Goal: Information Seeking & Learning: Learn about a topic

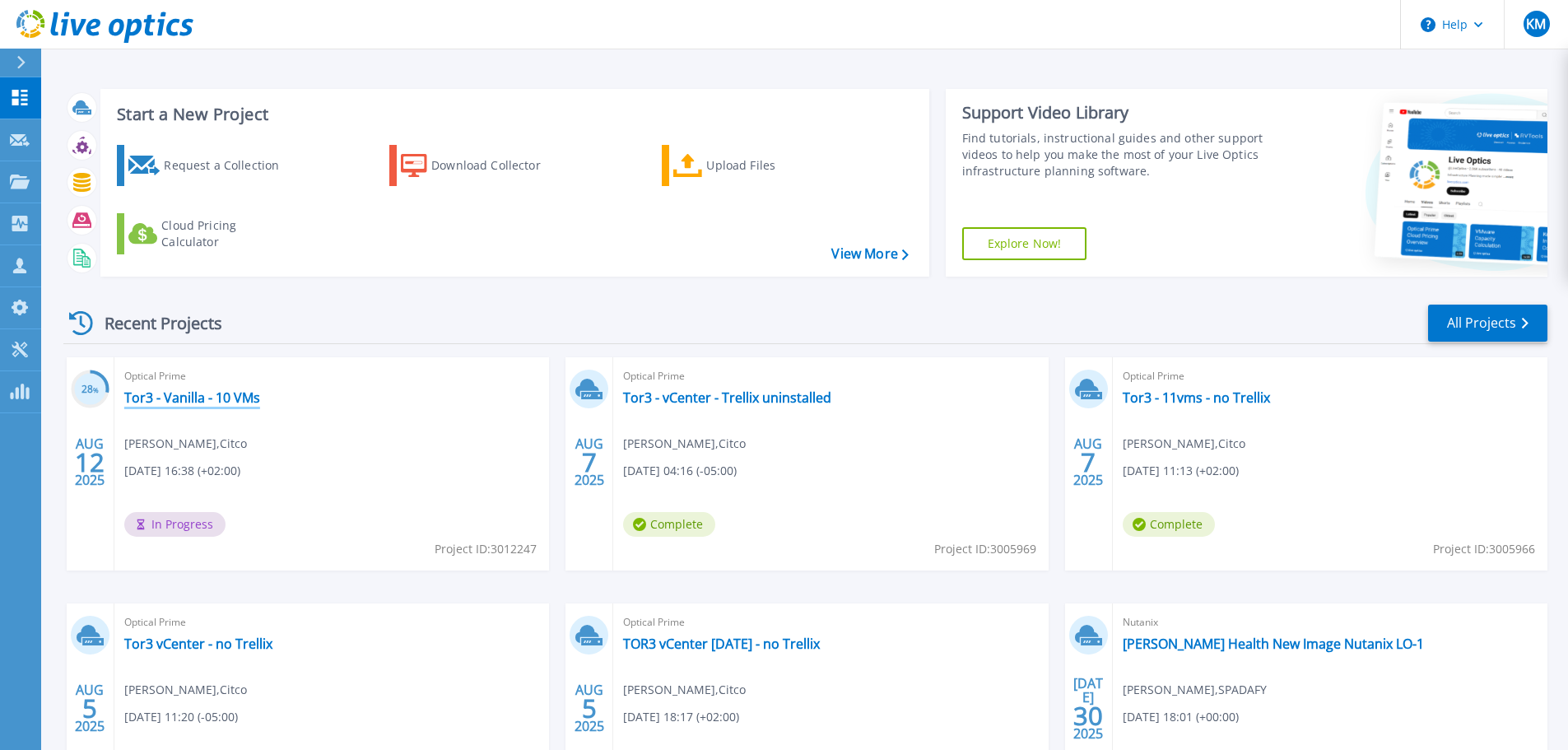
click at [238, 402] on link "Tor3 - Vanilla - 10 VMs" at bounding box center [193, 398] width 136 height 17
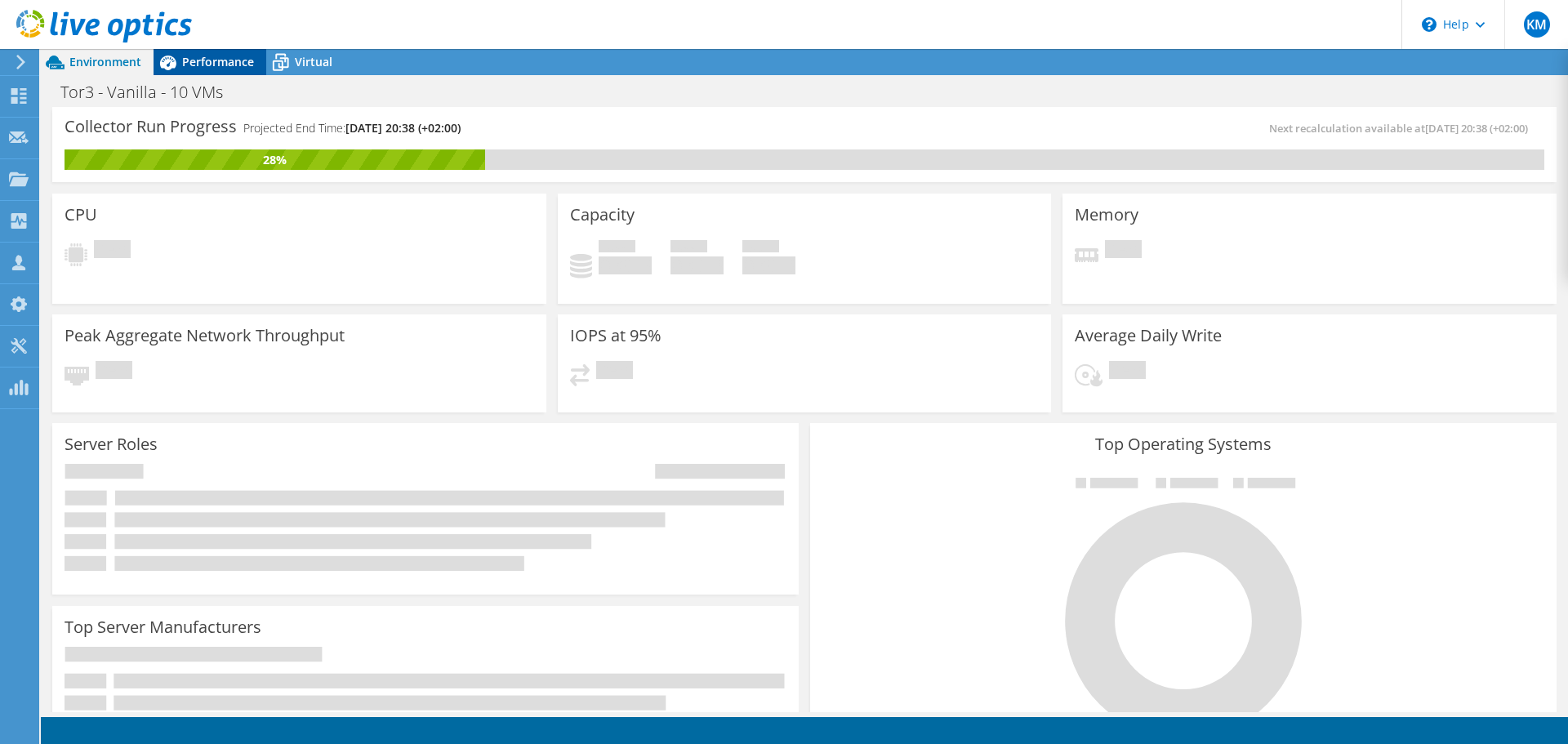
click at [215, 71] on div "Performance" at bounding box center [210, 62] width 112 height 26
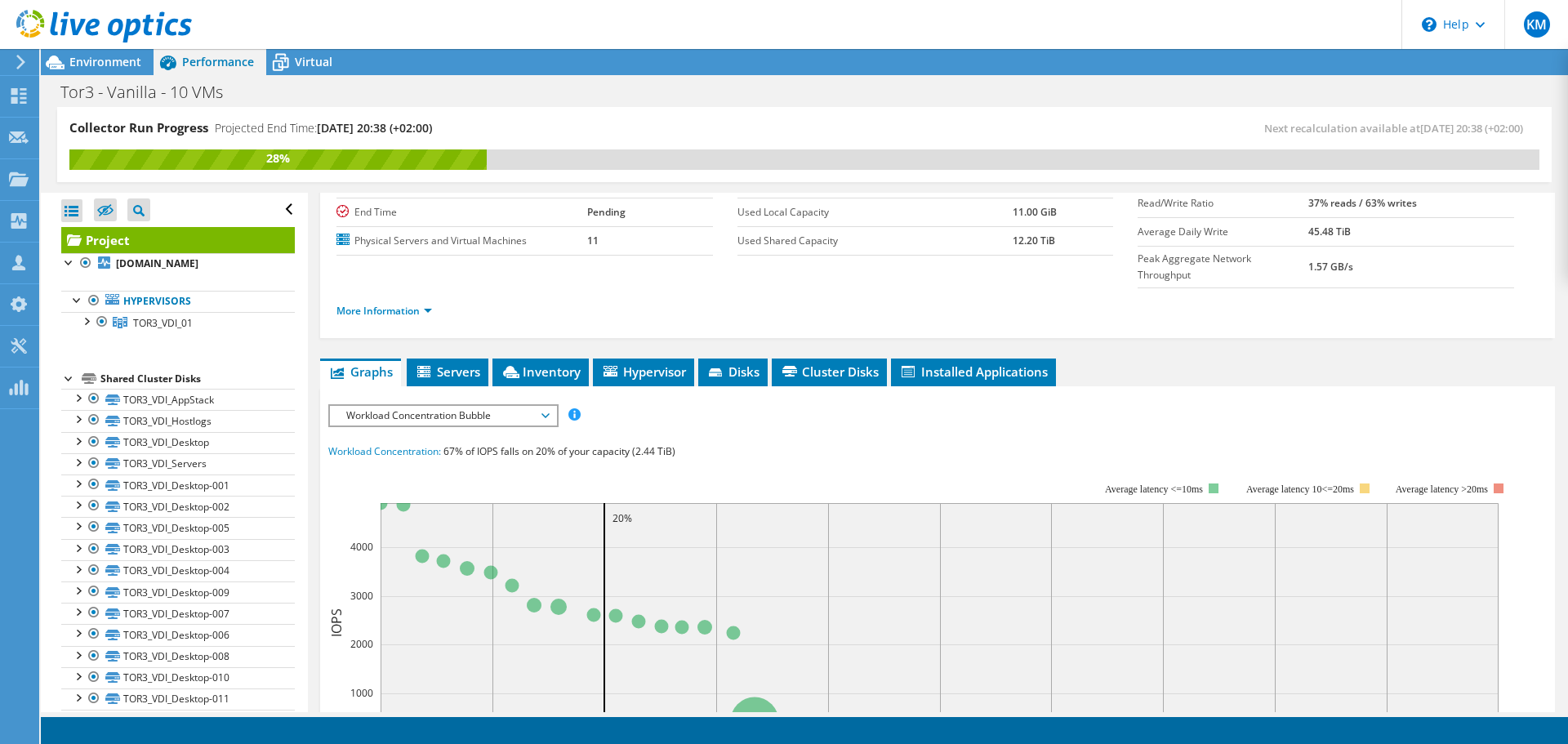
scroll to position [164, 0]
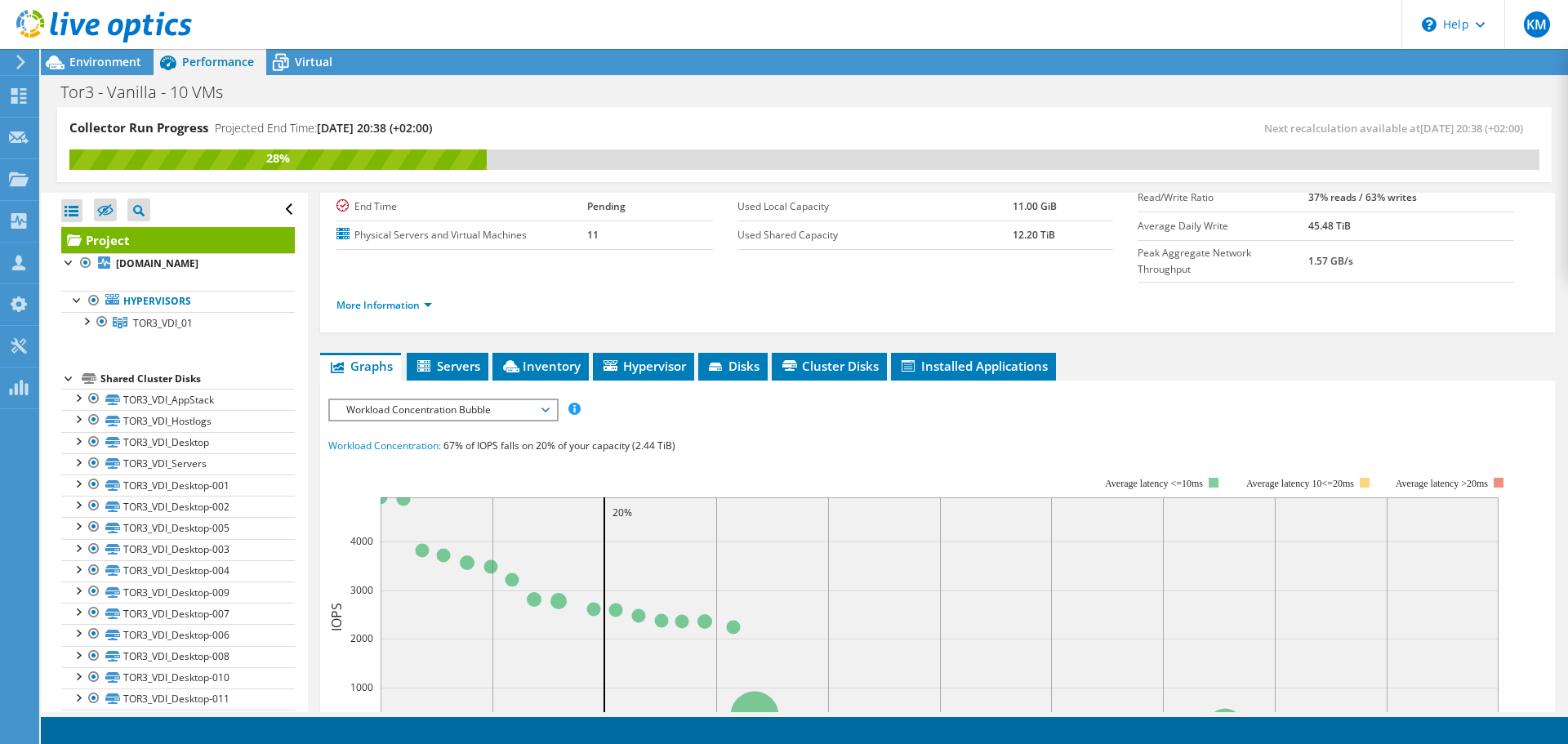
click at [463, 401] on span "Workload Concentration Bubble" at bounding box center [443, 410] width 210 height 20
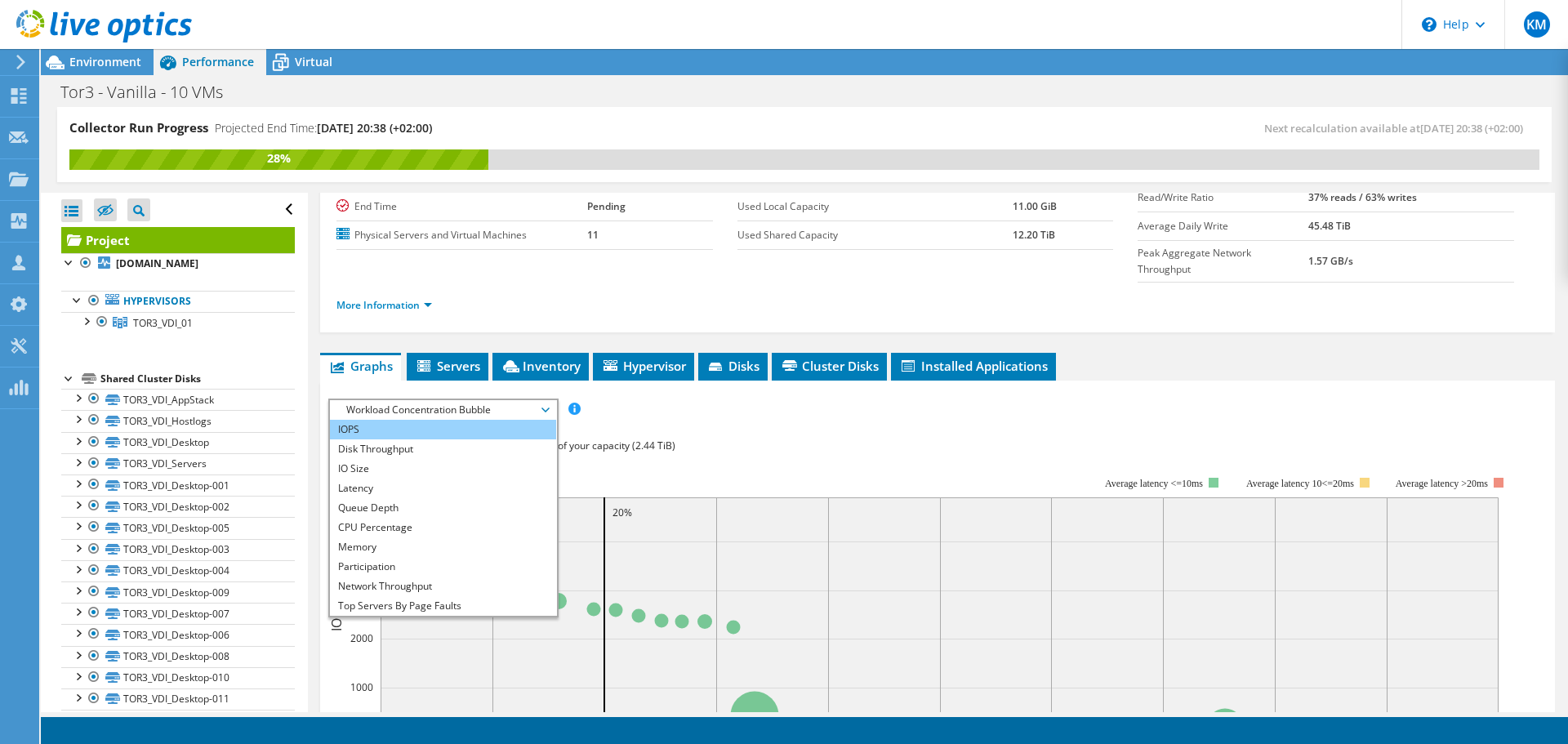
click at [443, 420] on li "IOPS" at bounding box center [444, 429] width 227 height 20
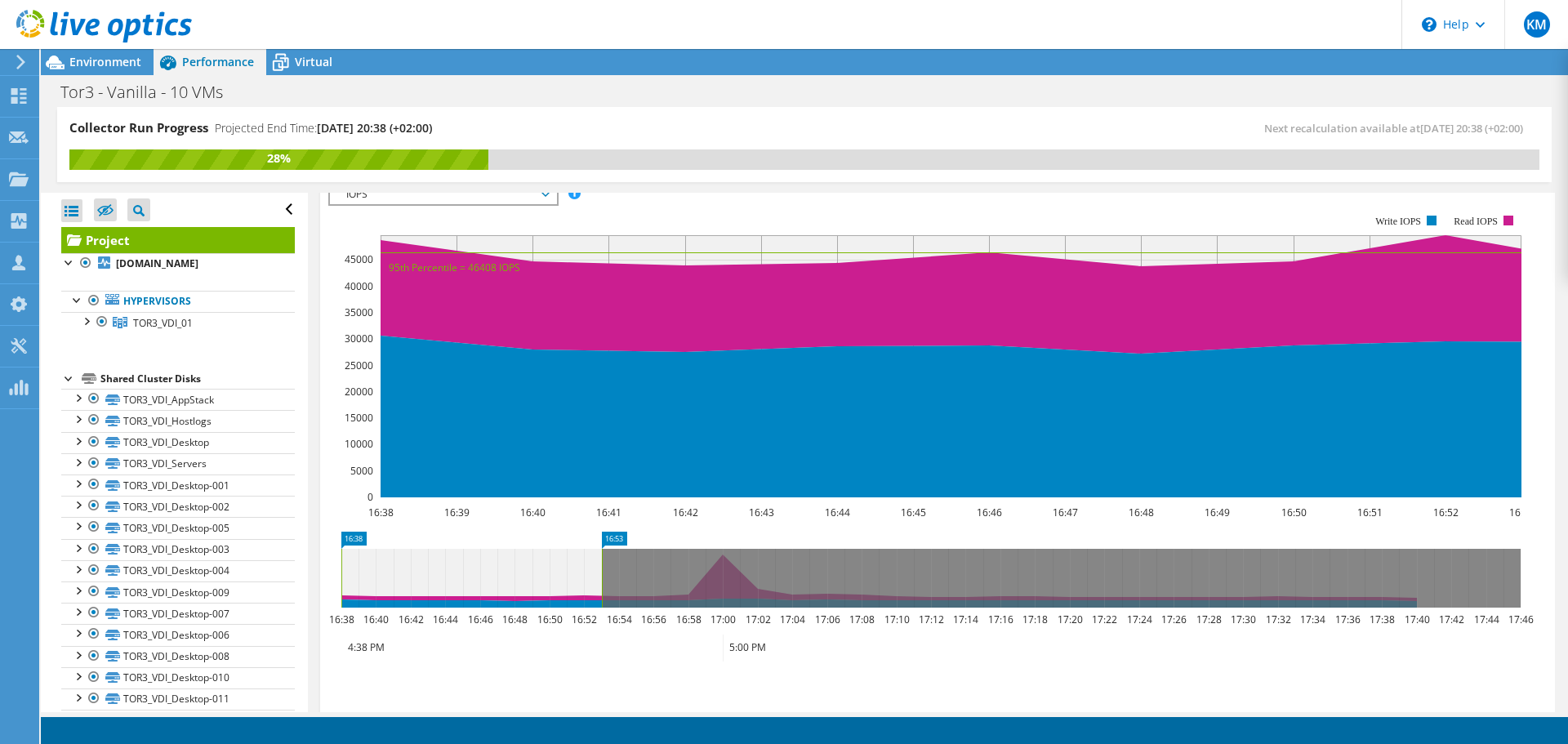
scroll to position [408, 0]
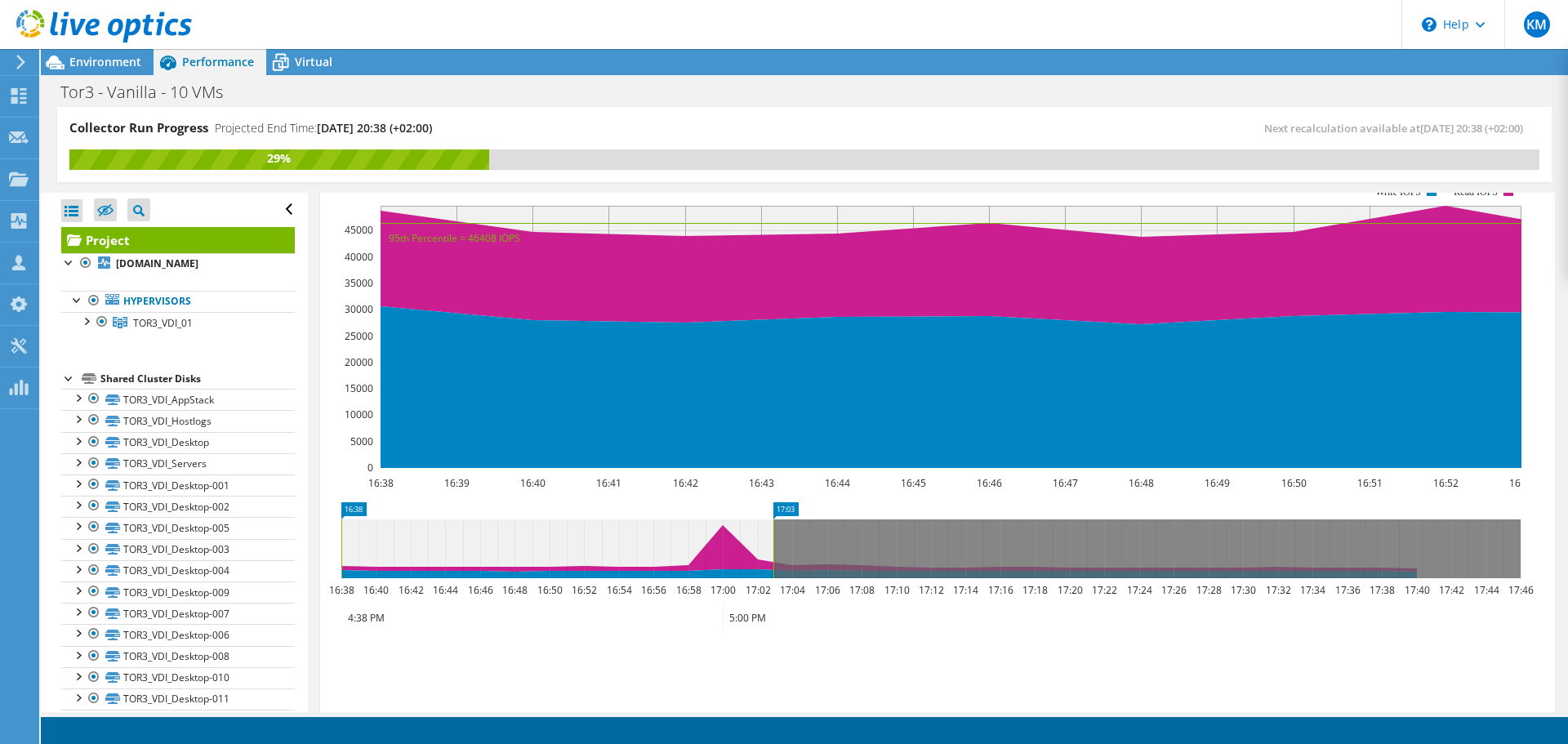
drag, startPoint x: 603, startPoint y: 504, endPoint x: 774, endPoint y: 513, distance: 171.2
click at [774, 520] on rect at bounding box center [774, 549] width 7 height 59
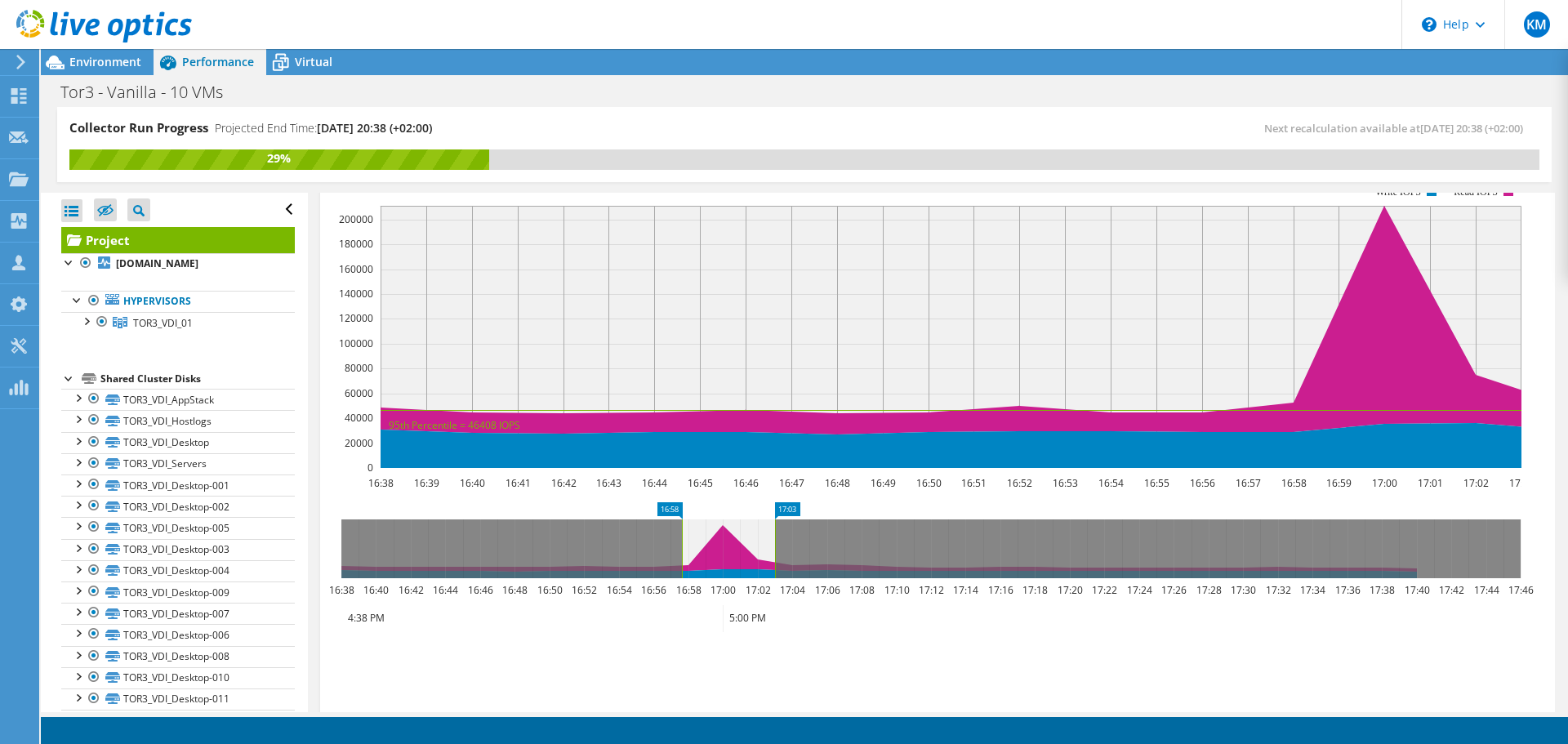
drag, startPoint x: 339, startPoint y: 500, endPoint x: 680, endPoint y: 510, distance: 341.1
click at [680, 520] on rect at bounding box center [682, 549] width 7 height 59
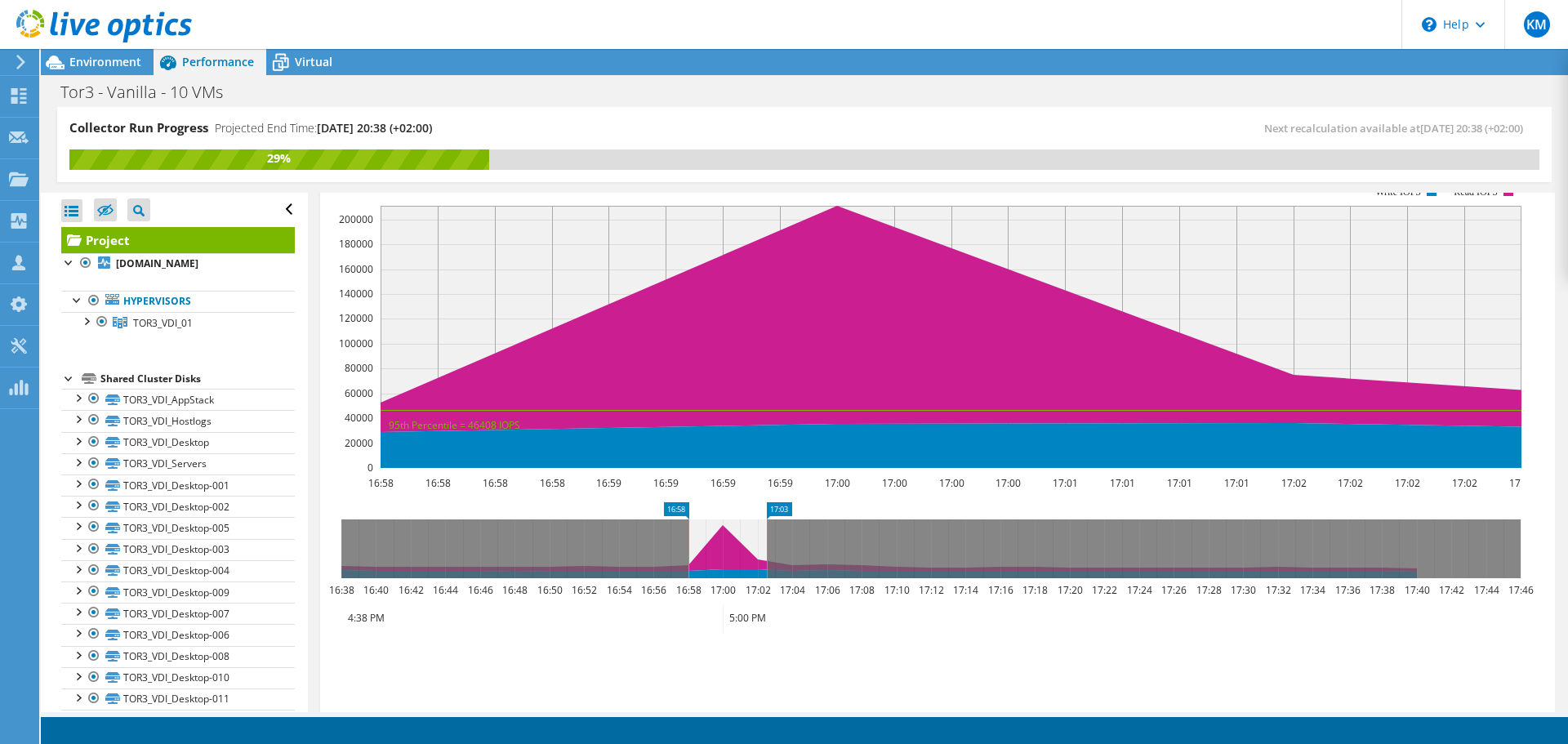
drag, startPoint x: 774, startPoint y: 511, endPoint x: 766, endPoint y: 513, distance: 8.2
click at [766, 520] on rect at bounding box center [767, 549] width 7 height 59
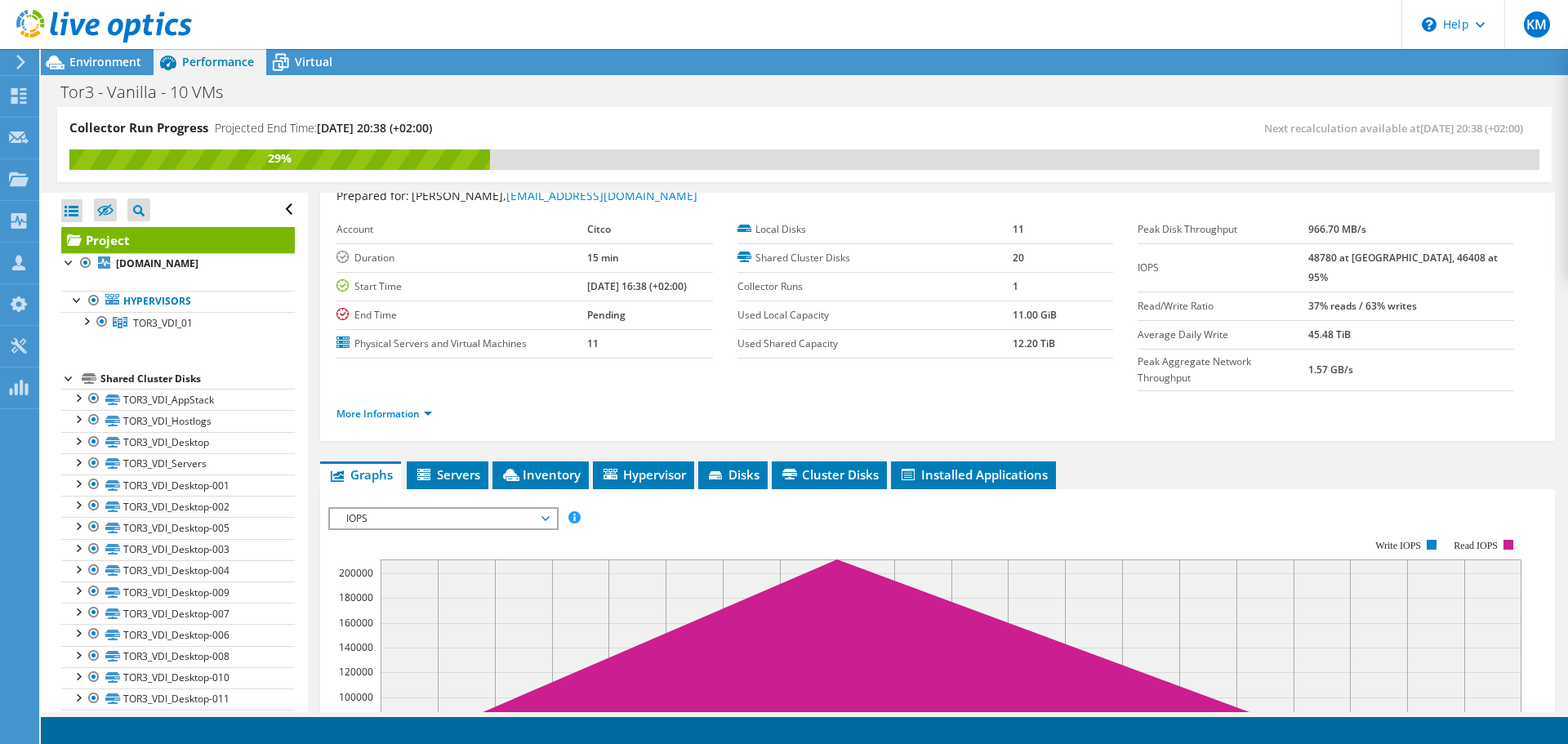
scroll to position [0, 0]
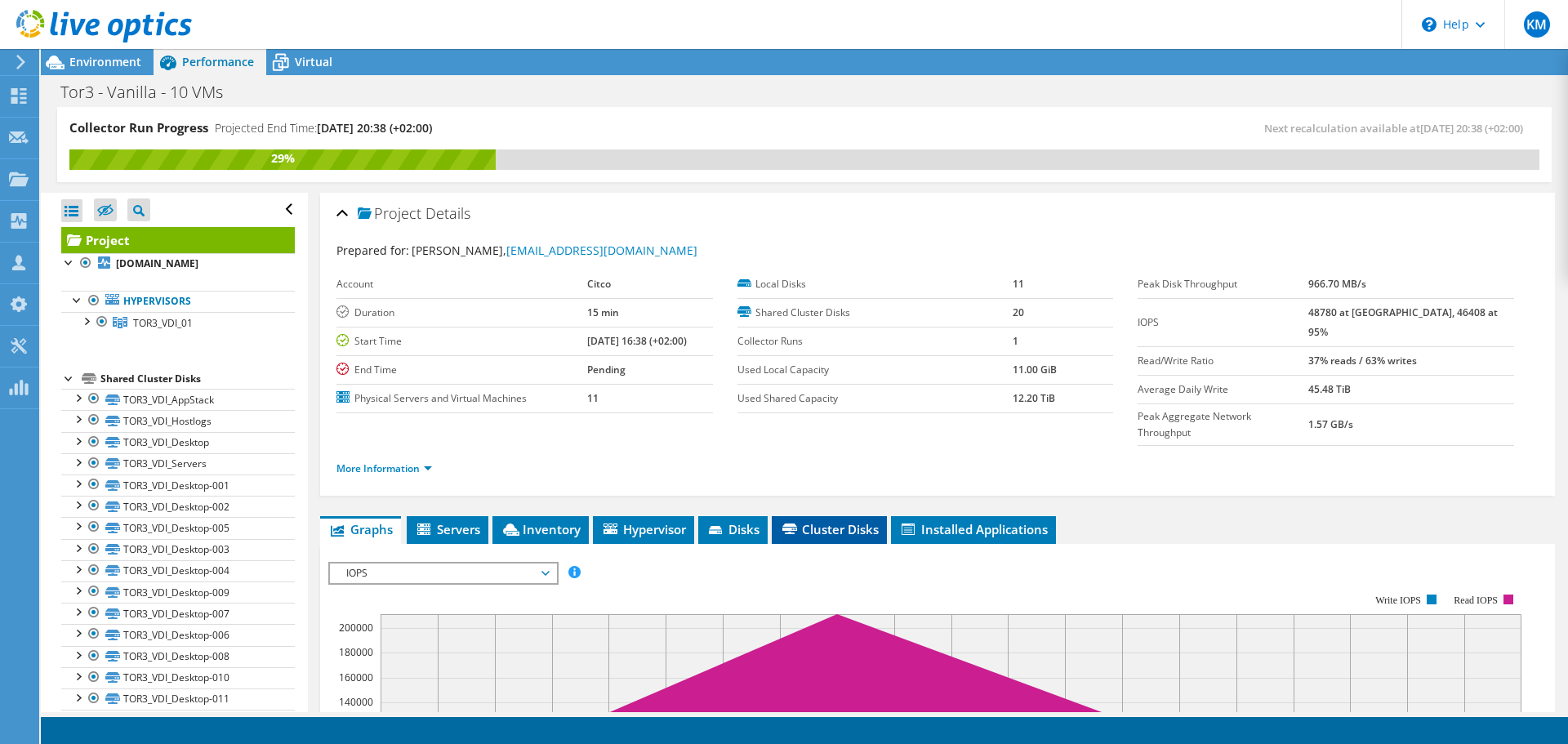
click at [847, 522] on span "Cluster Disks" at bounding box center [829, 529] width 99 height 16
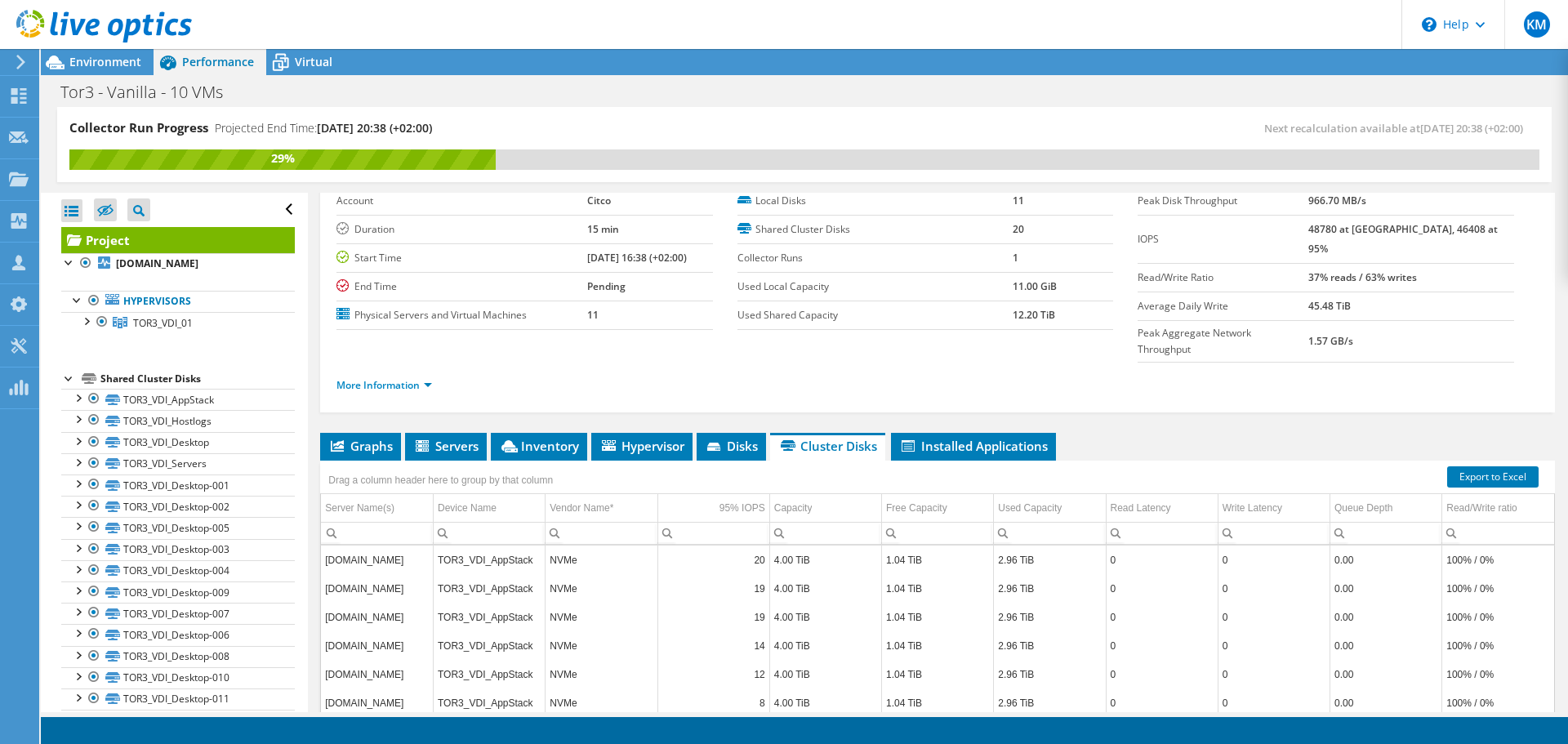
scroll to position [164, 0]
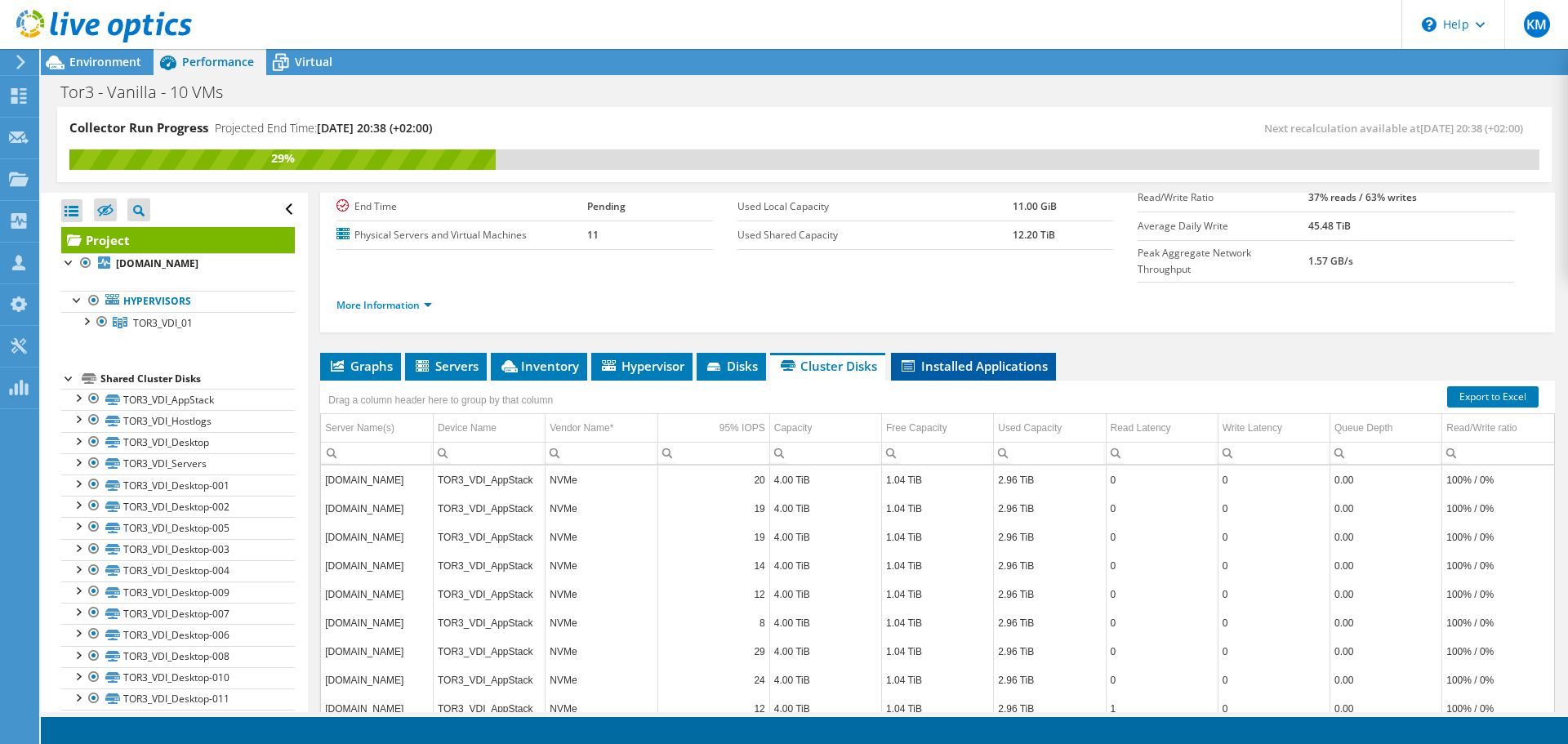
click at [970, 358] on span "Installed Applications" at bounding box center [974, 366] width 149 height 16
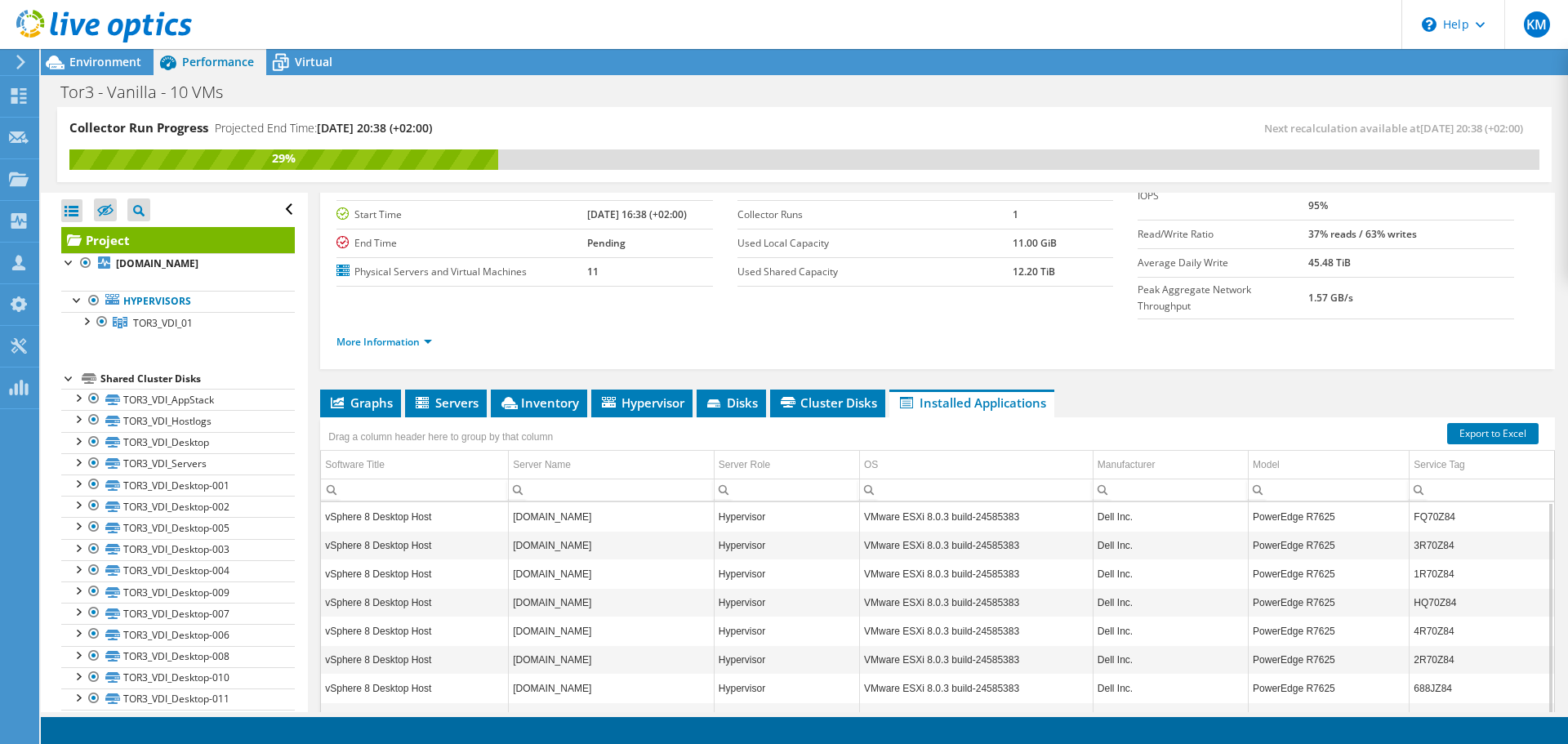
scroll to position [0, 0]
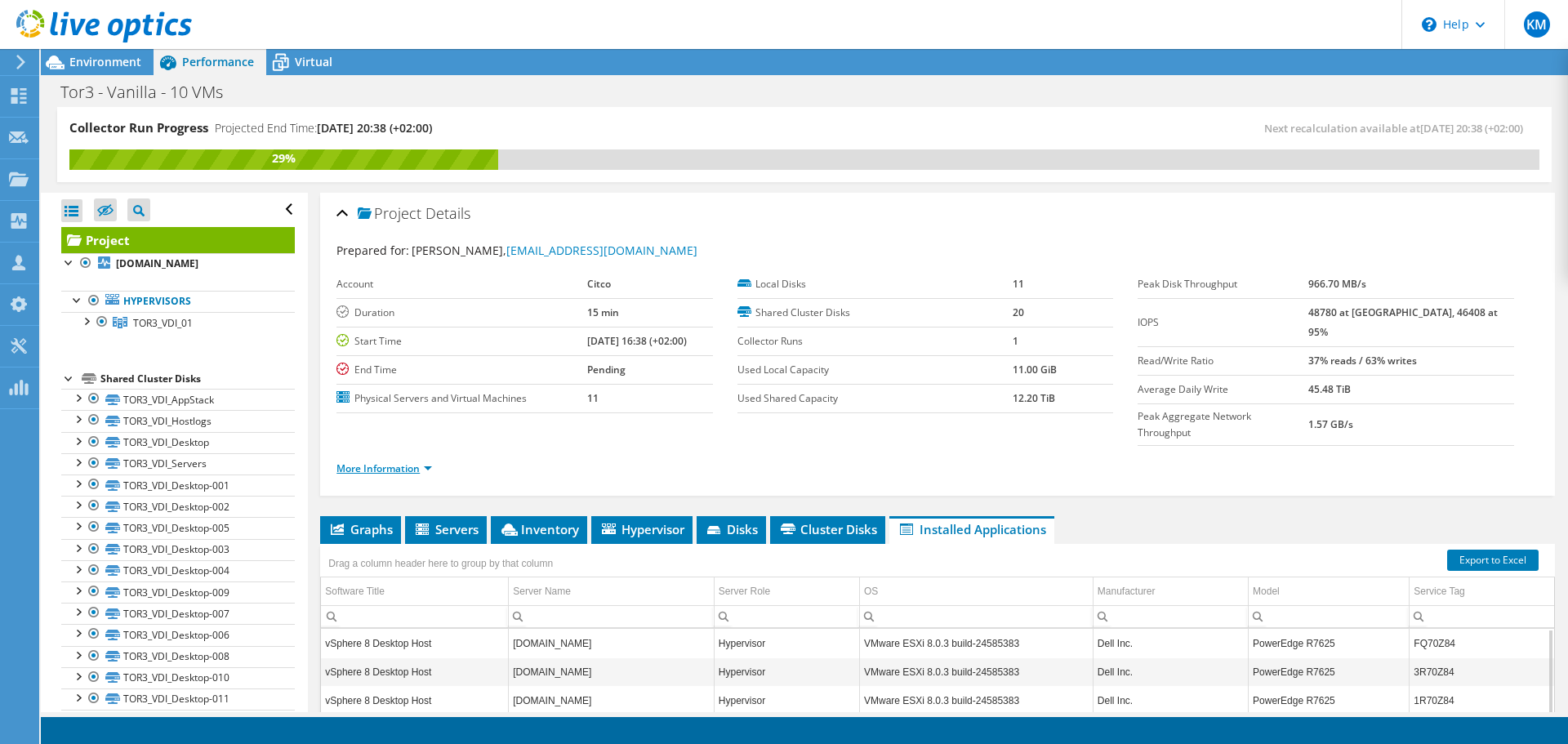
click at [385, 462] on link "More Information" at bounding box center [384, 469] width 95 height 14
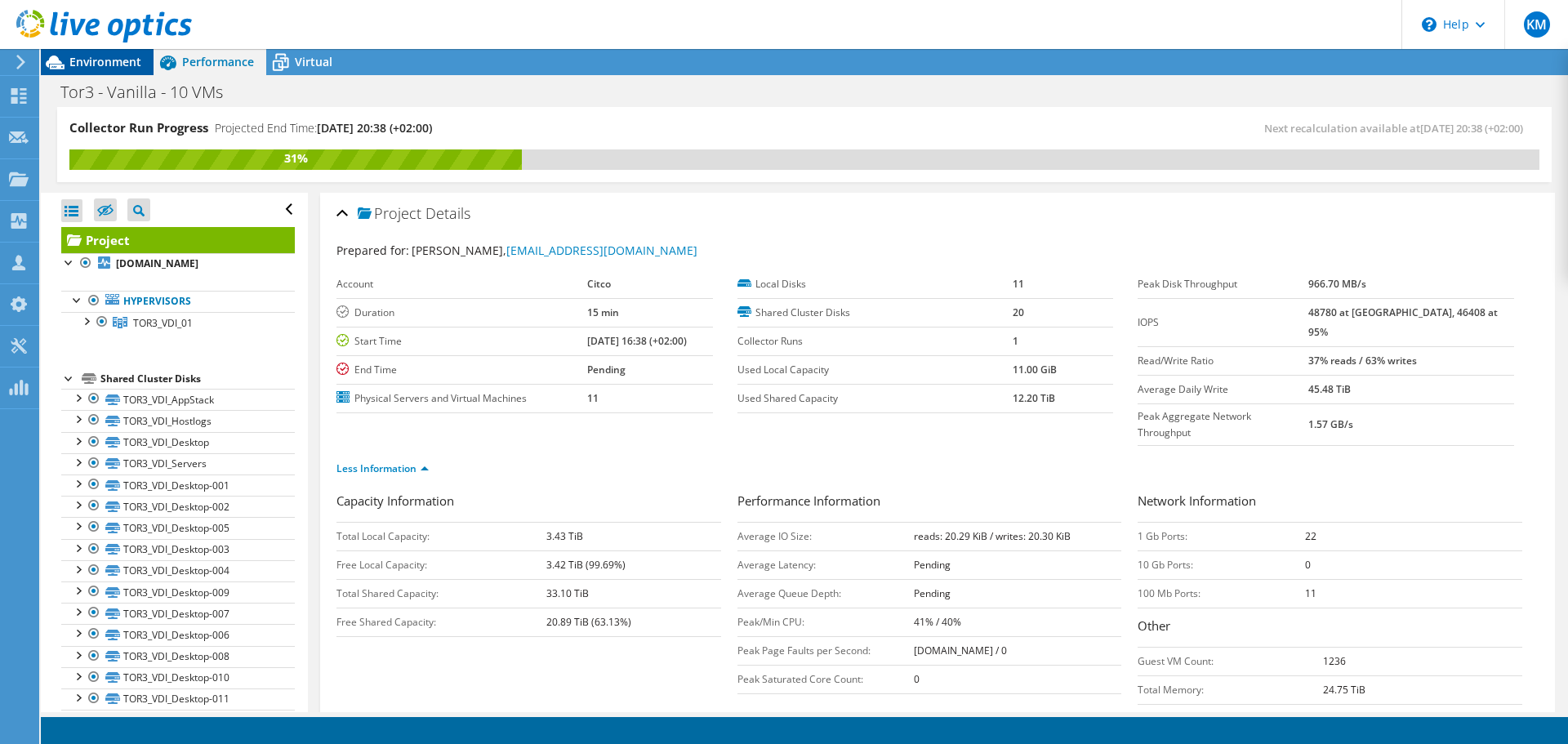
click at [131, 67] on span "Environment" at bounding box center [105, 61] width 72 height 16
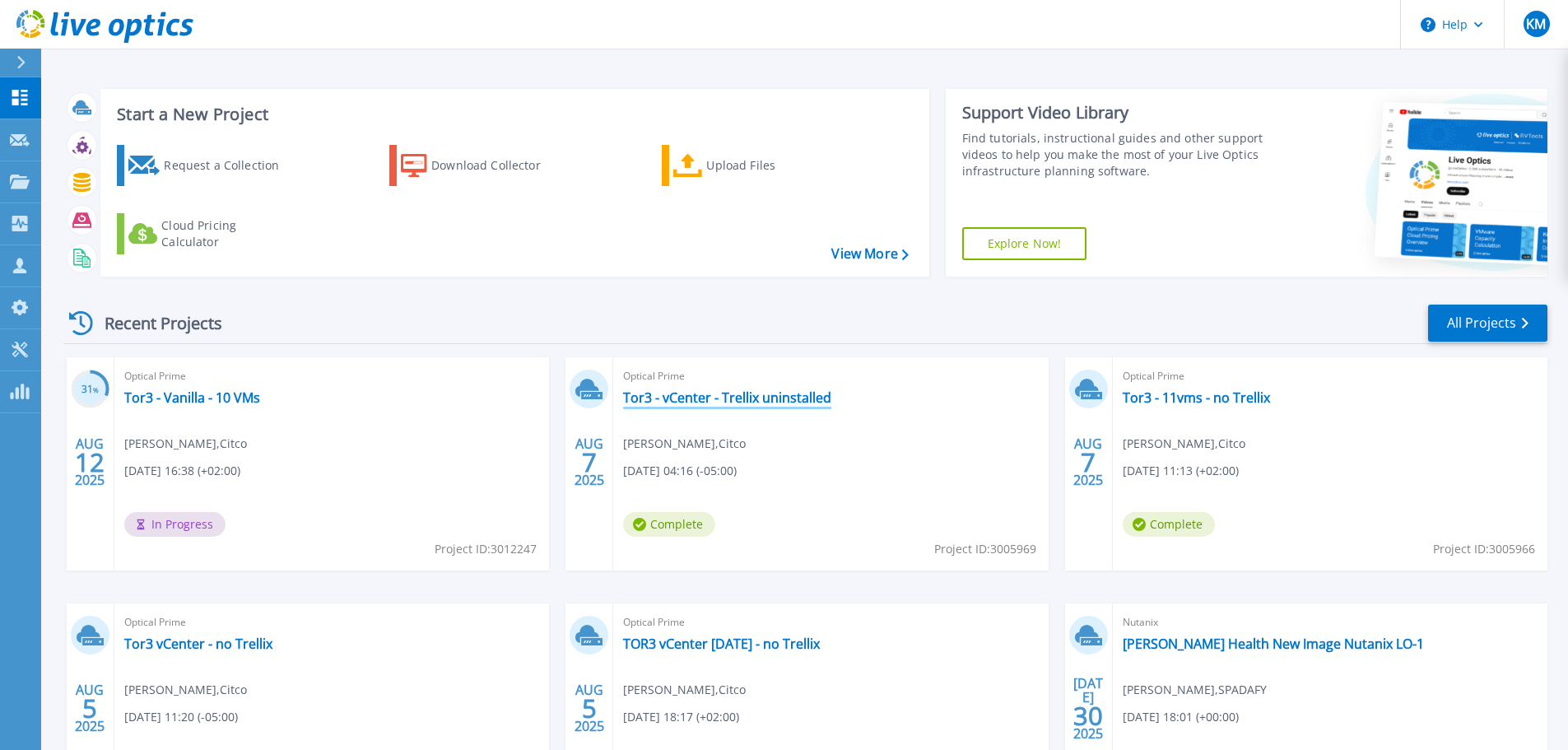
click at [748, 405] on link "Tor3 - vCenter - Trellix uninstalled" at bounding box center [727, 398] width 208 height 17
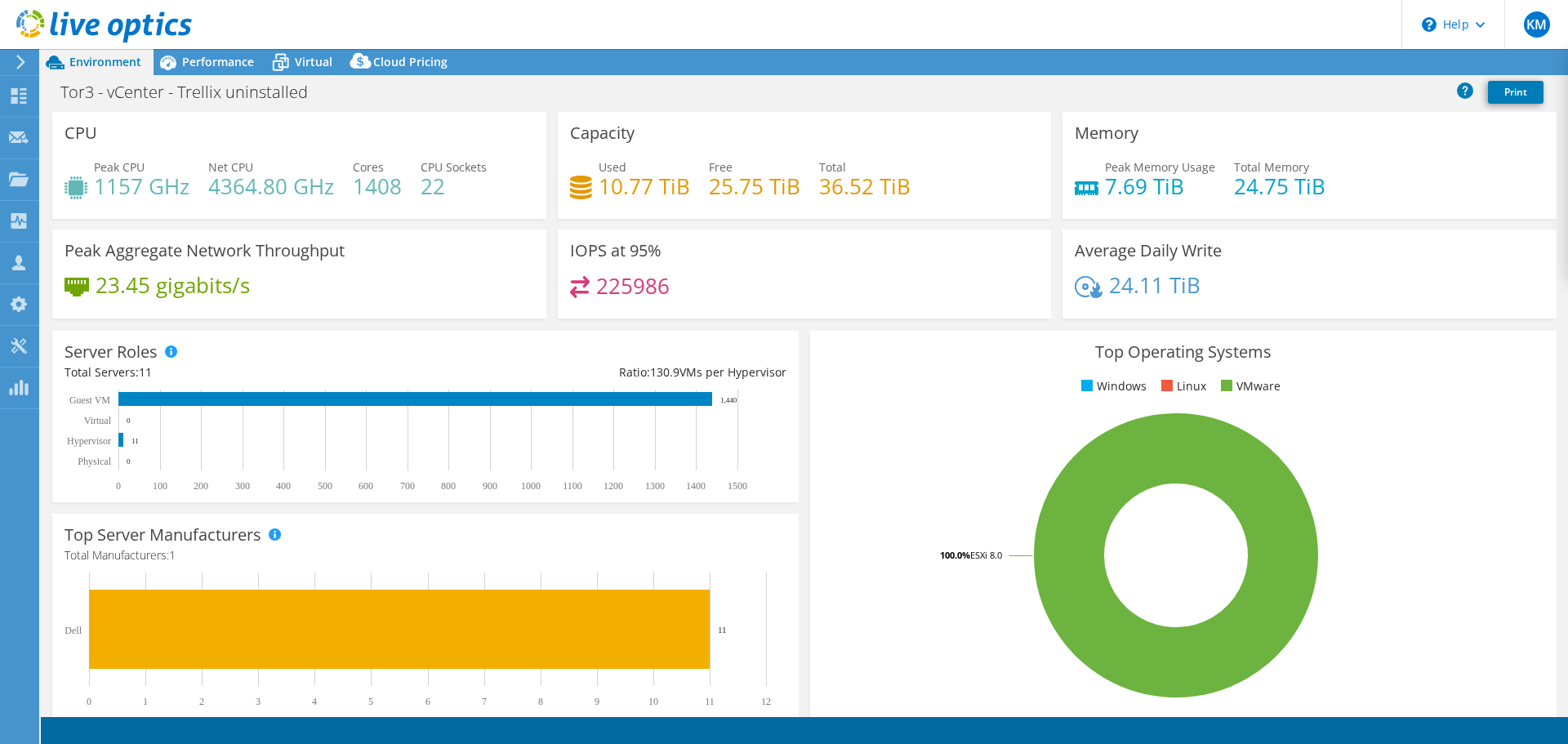
select select "USD"
click at [203, 61] on span "Performance" at bounding box center [218, 61] width 72 height 16
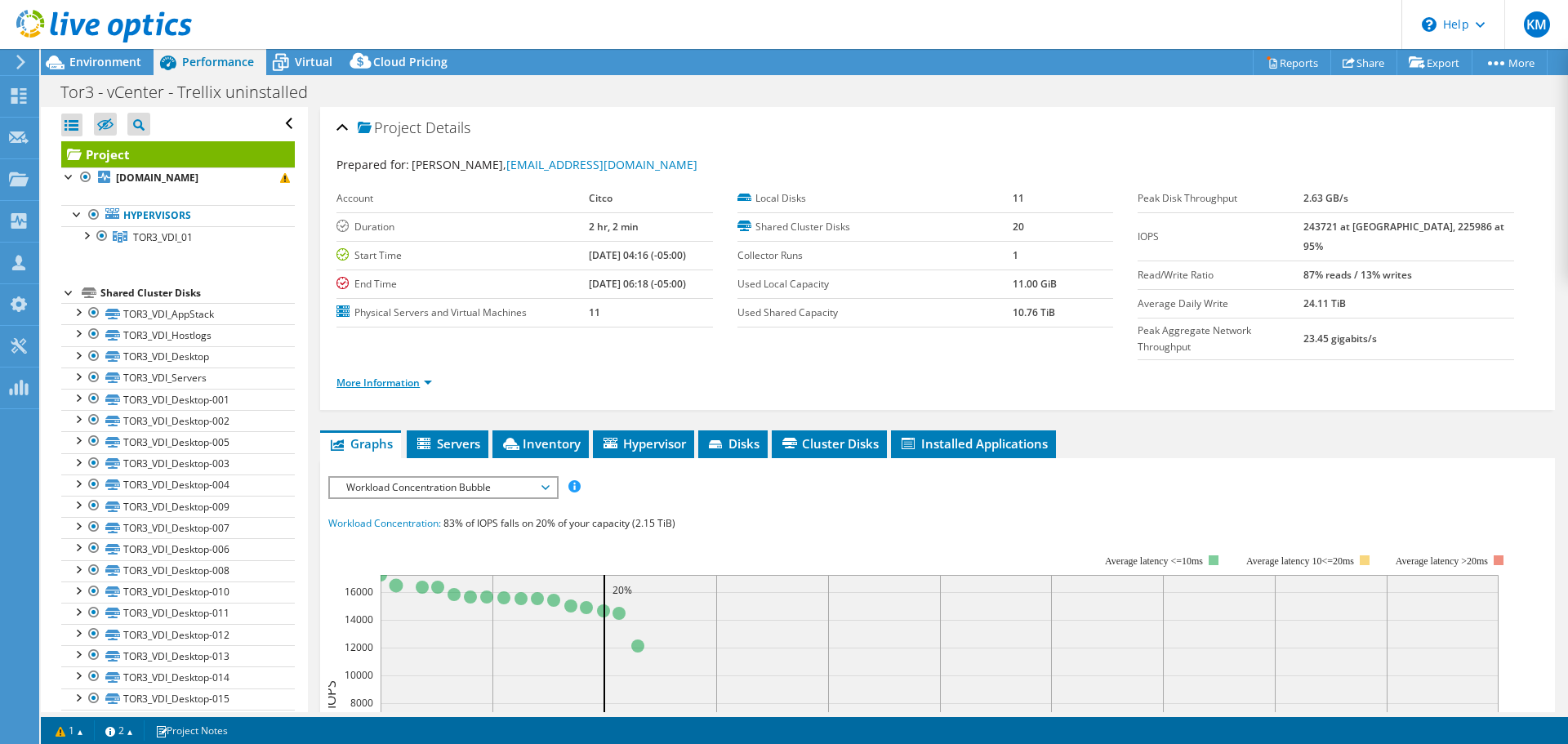
drag, startPoint x: 402, startPoint y: 350, endPoint x: 384, endPoint y: 348, distance: 18.1
click at [402, 375] on link "More Information" at bounding box center [384, 382] width 95 height 14
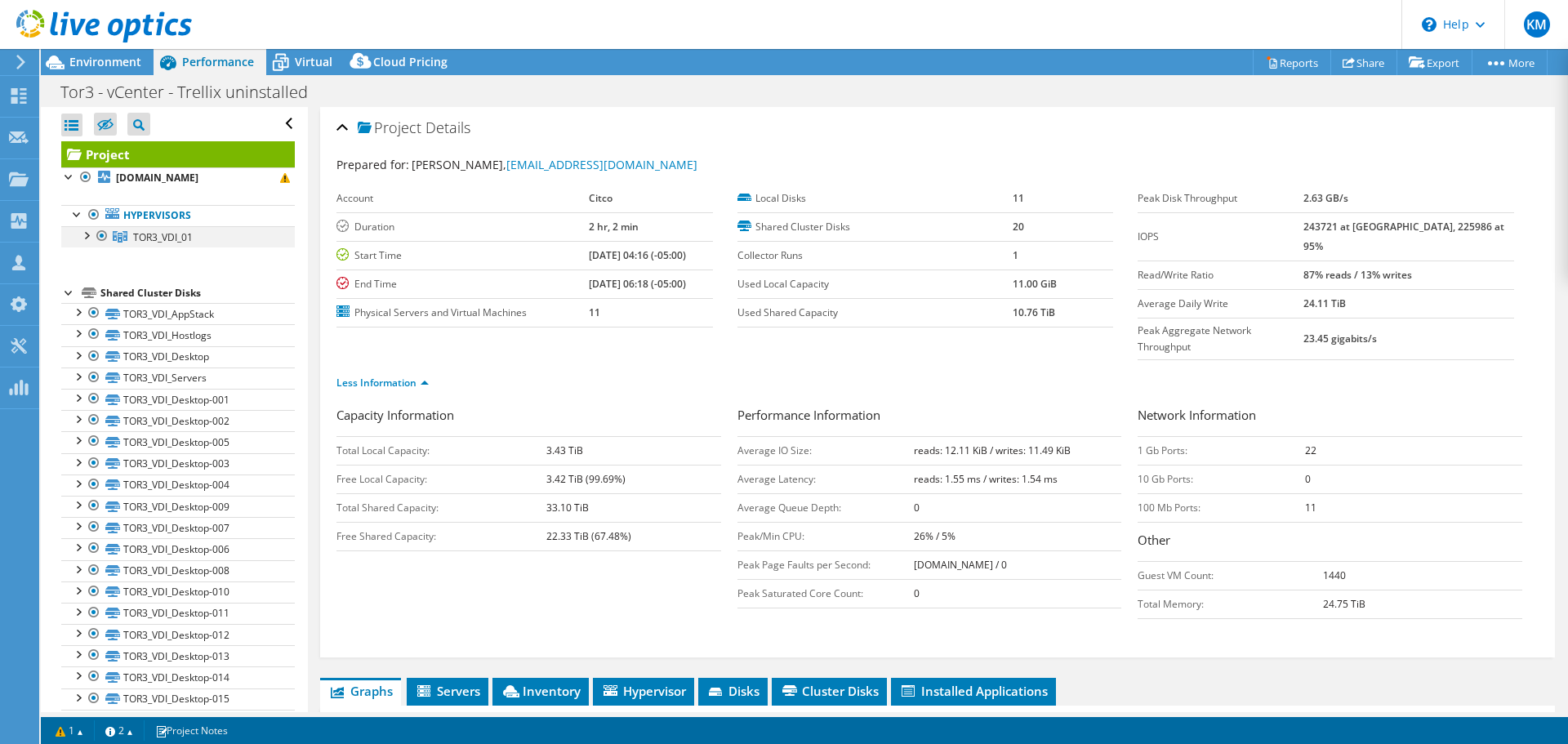
click at [86, 237] on div at bounding box center [86, 234] width 16 height 16
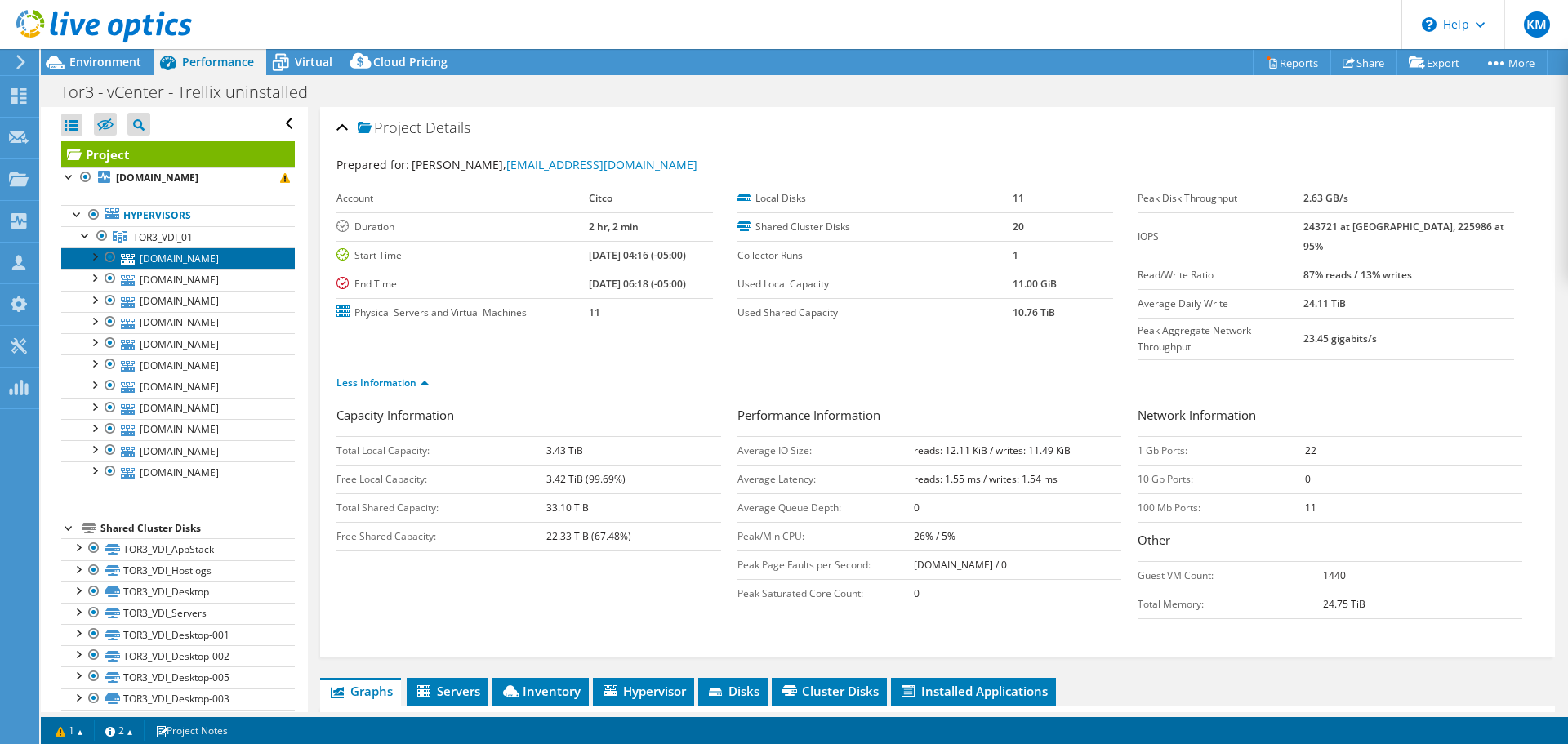
click at [173, 256] on link "tor3vhd103.ad.ent.citco.com" at bounding box center [178, 258] width 234 height 22
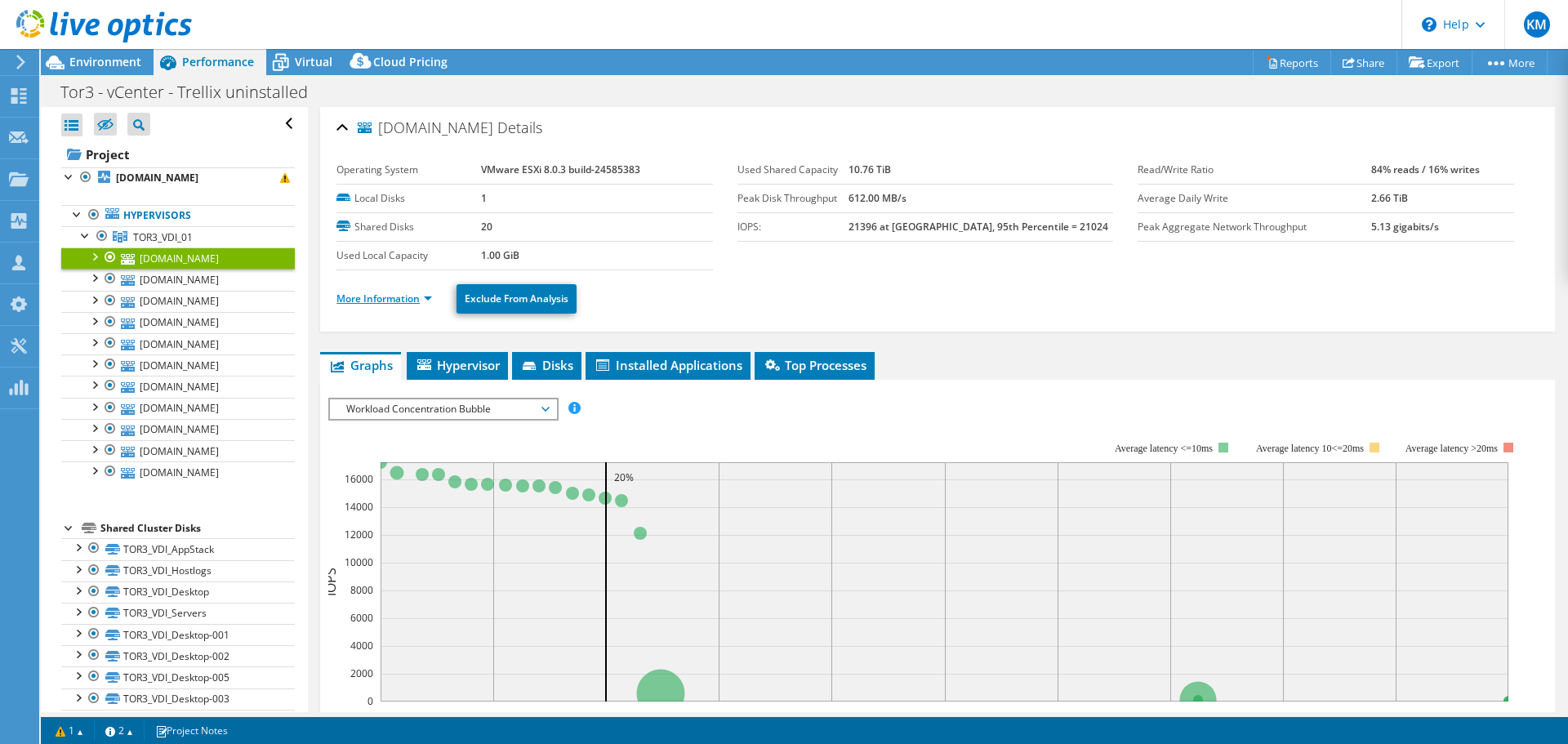
click at [379, 303] on link "More Information" at bounding box center [384, 298] width 95 height 14
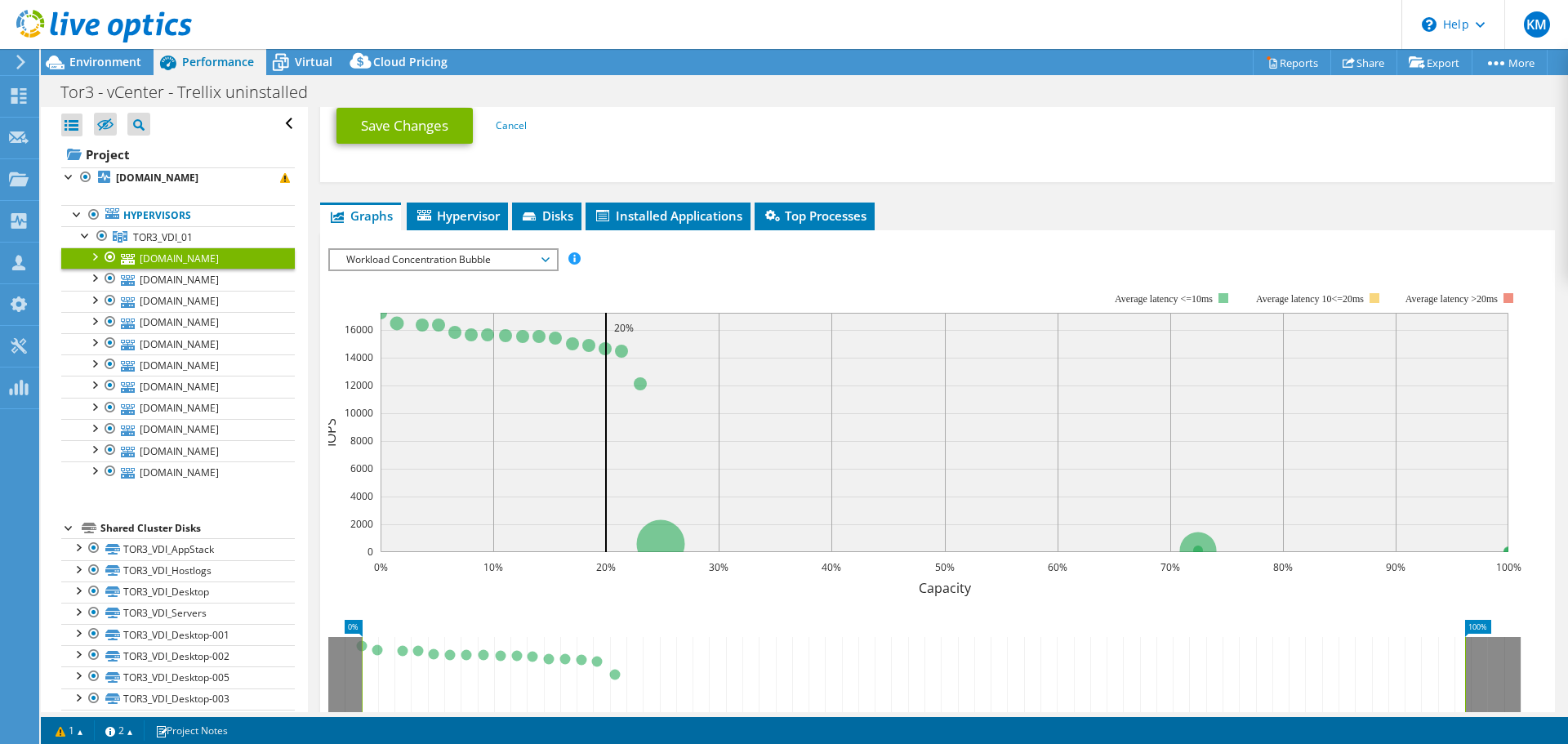
scroll to position [899, 0]
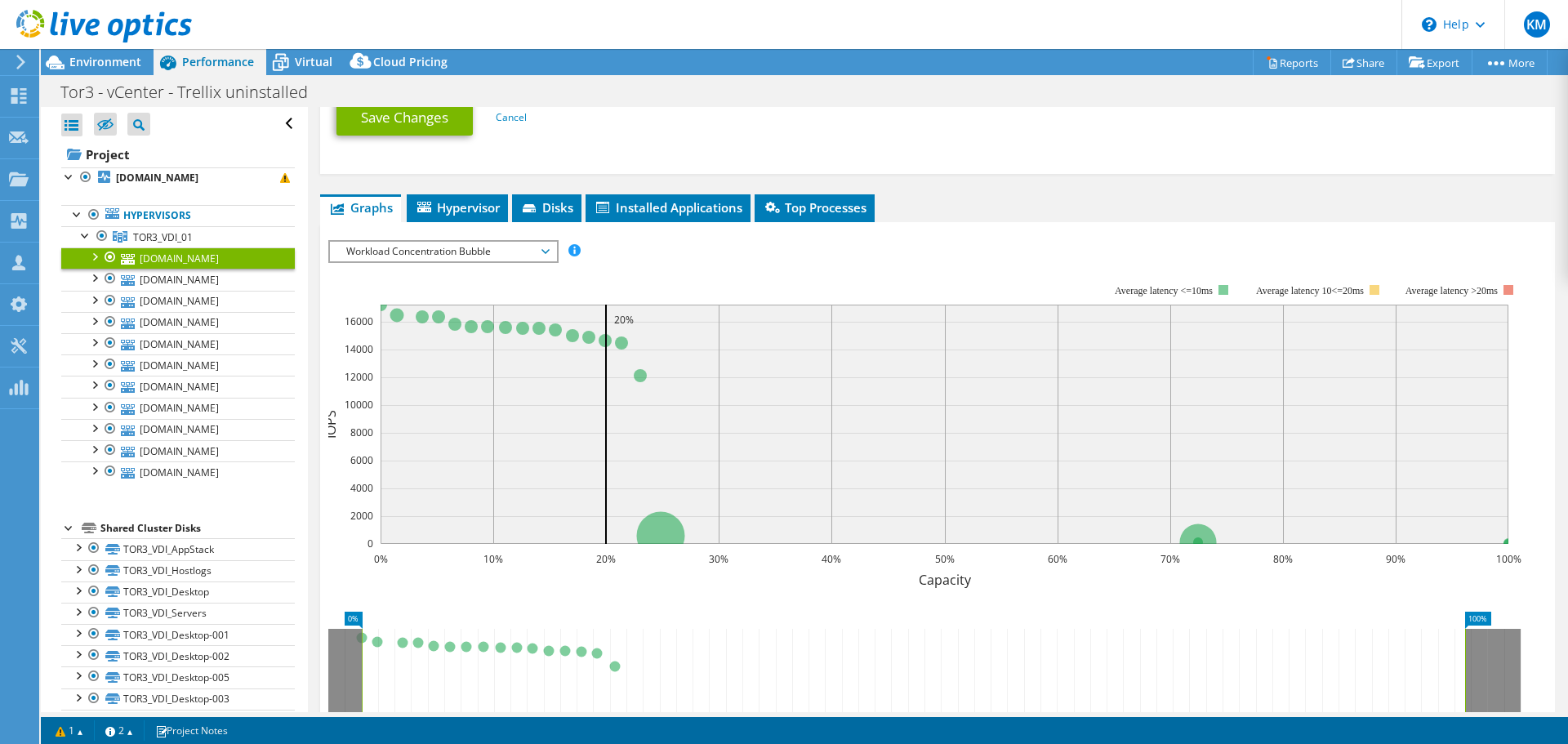
click at [372, 254] on span "Workload Concentration Bubble" at bounding box center [443, 252] width 210 height 20
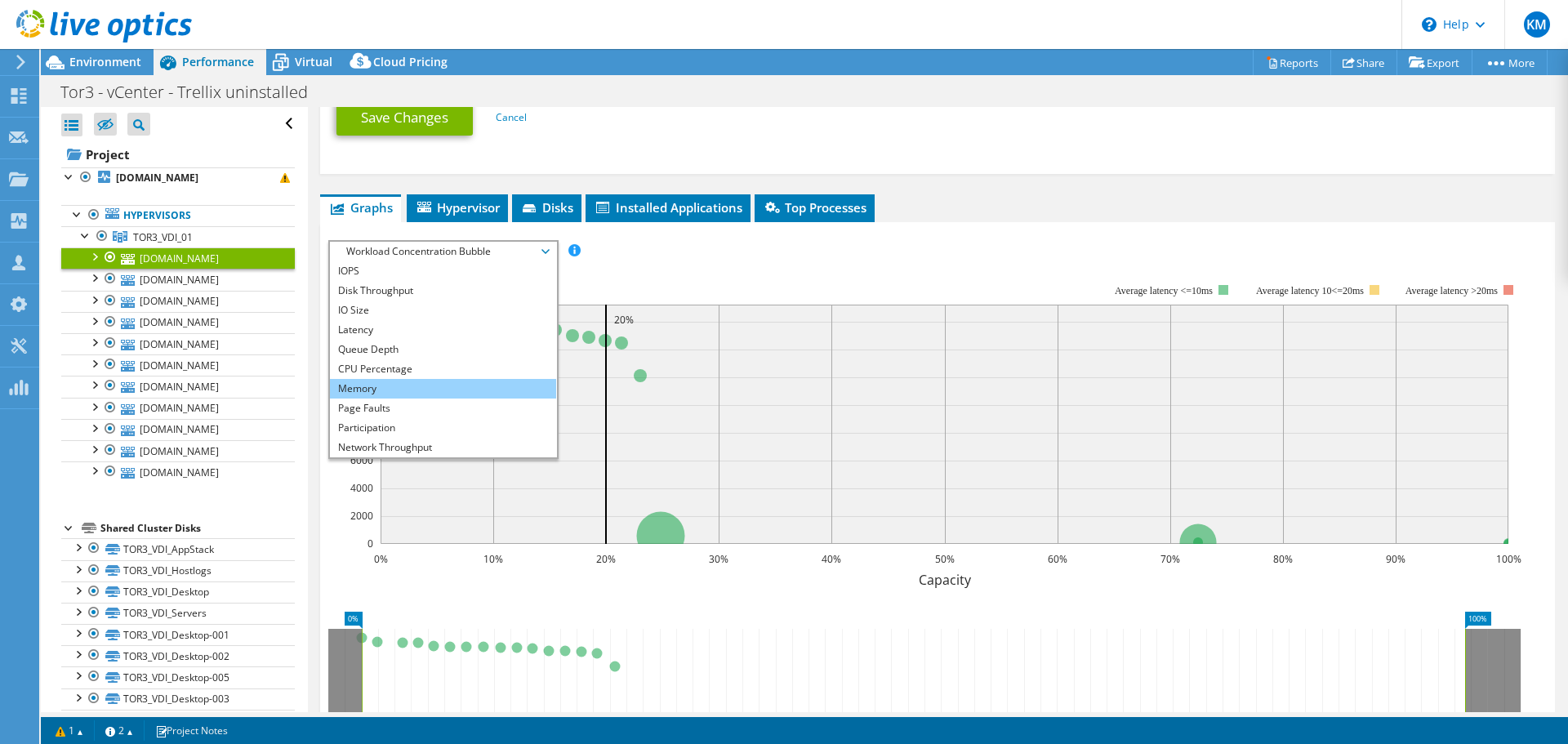
click at [378, 387] on li "Memory" at bounding box center [444, 388] width 227 height 20
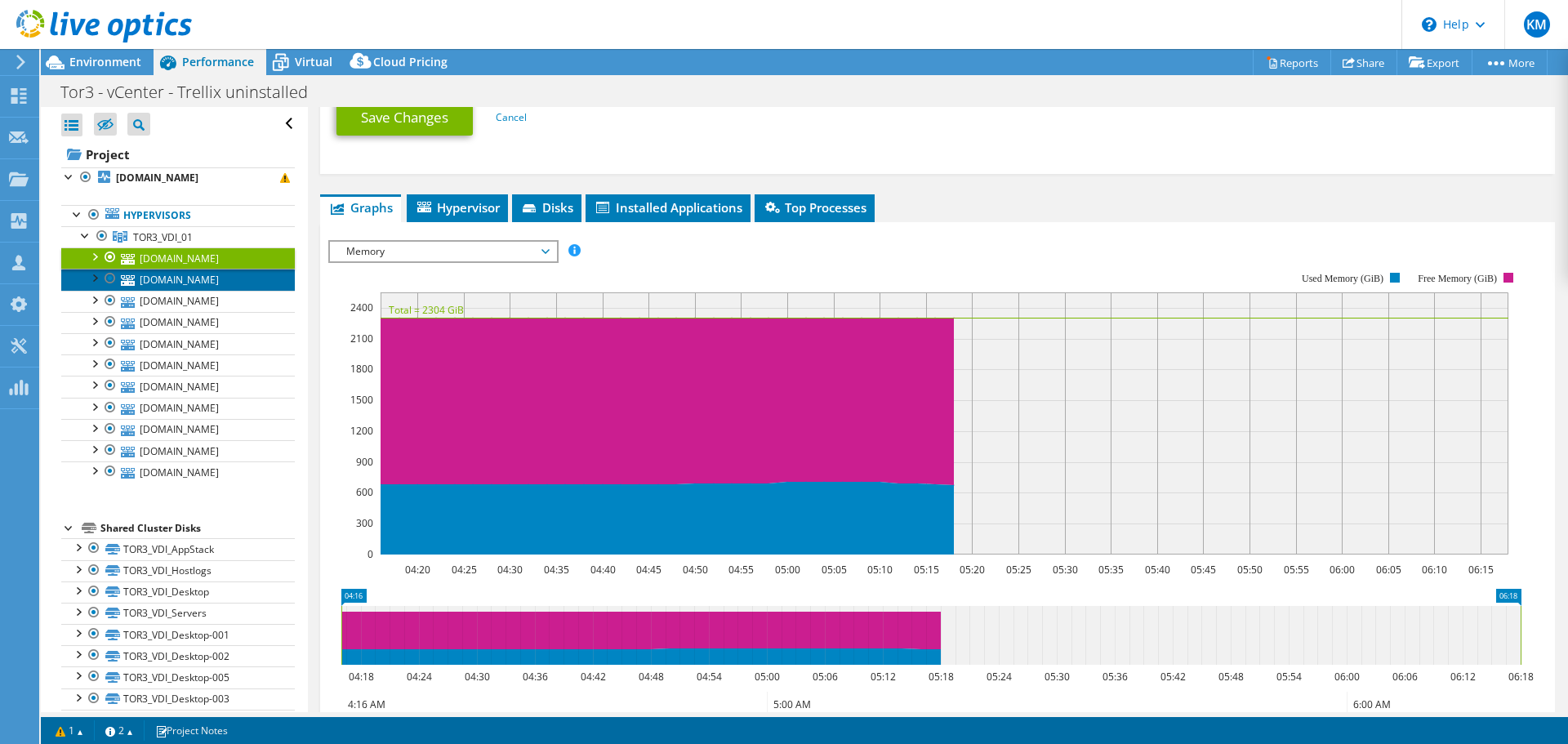
click at [182, 282] on link "tor3vhd105.ad.ent.citco.com" at bounding box center [178, 279] width 234 height 22
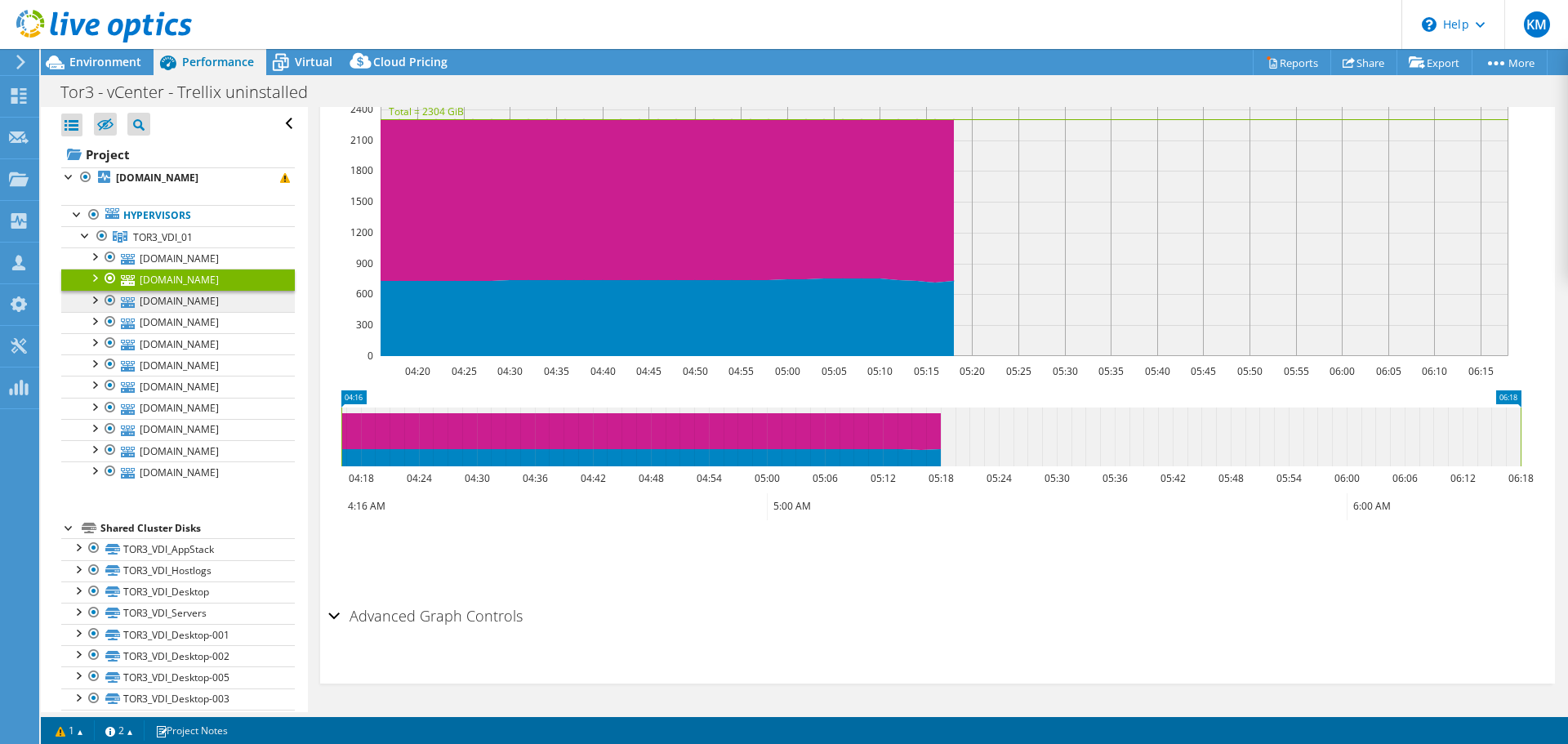
scroll to position [356, 0]
click at [182, 296] on link "tor3vhd104.ad.ent.citco.com" at bounding box center [178, 301] width 234 height 22
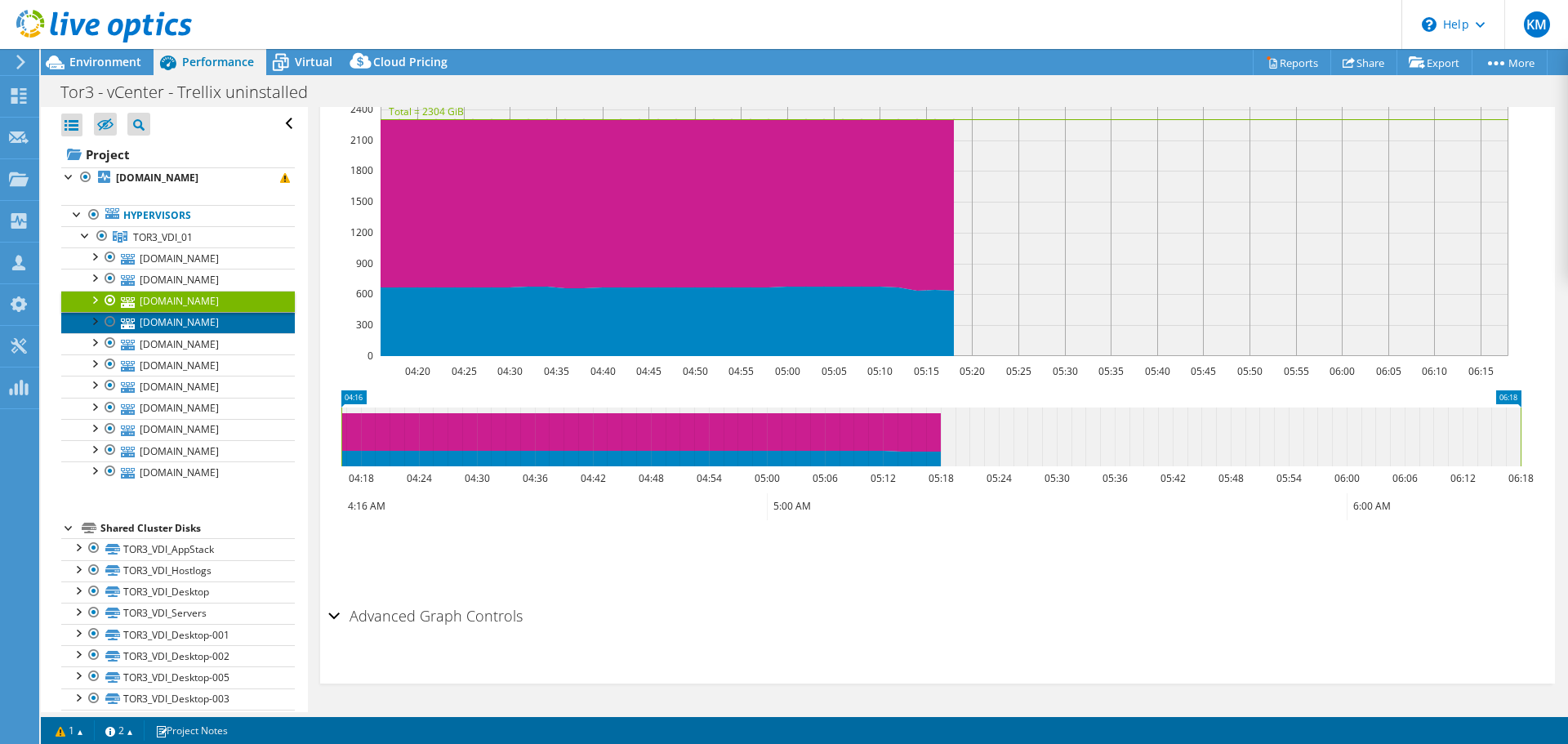
click at [184, 317] on link "tor3vhd108.ad.ent.citco.com" at bounding box center [178, 323] width 234 height 22
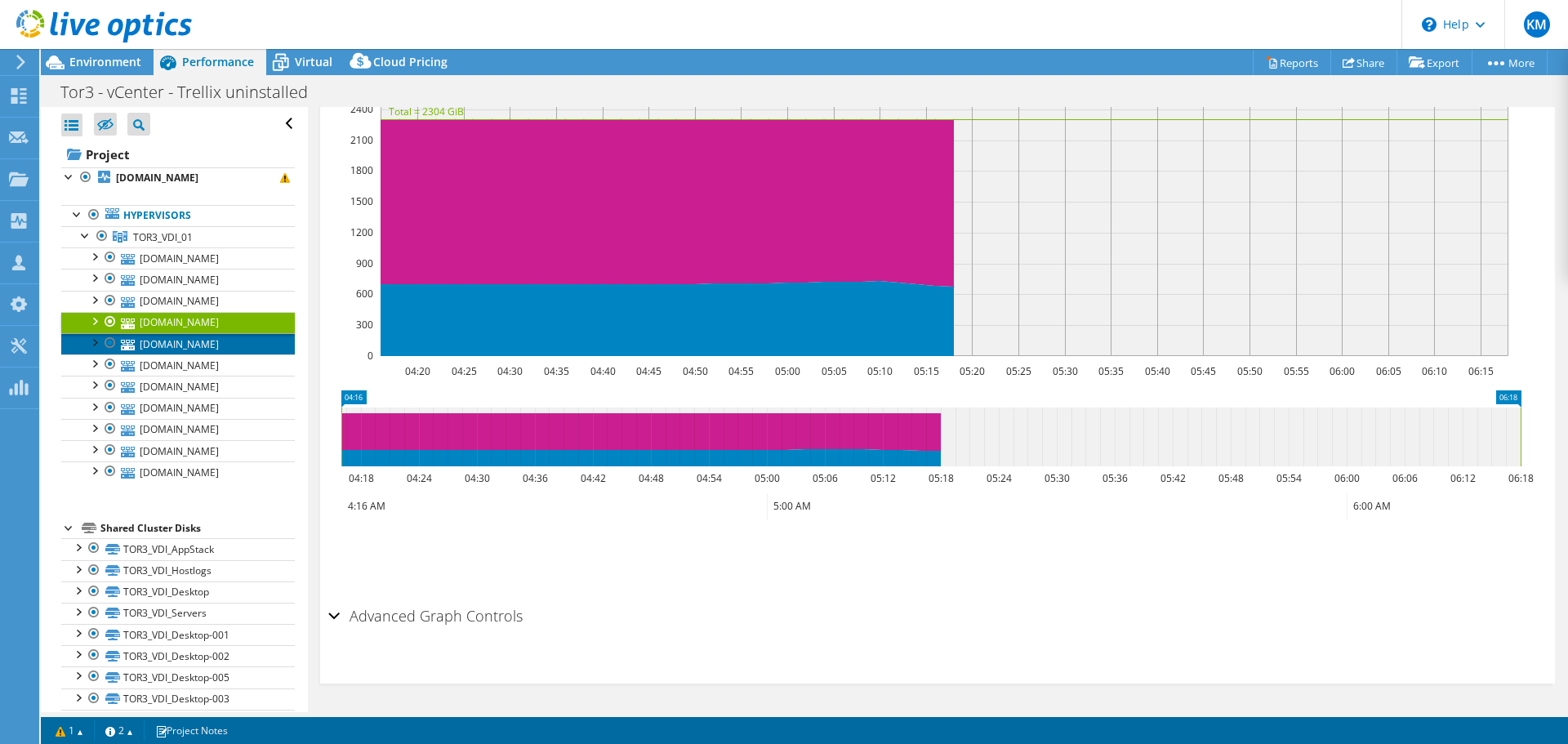
click at [189, 337] on link "tor3vhd110.ad.ent.citco.com" at bounding box center [178, 343] width 234 height 22
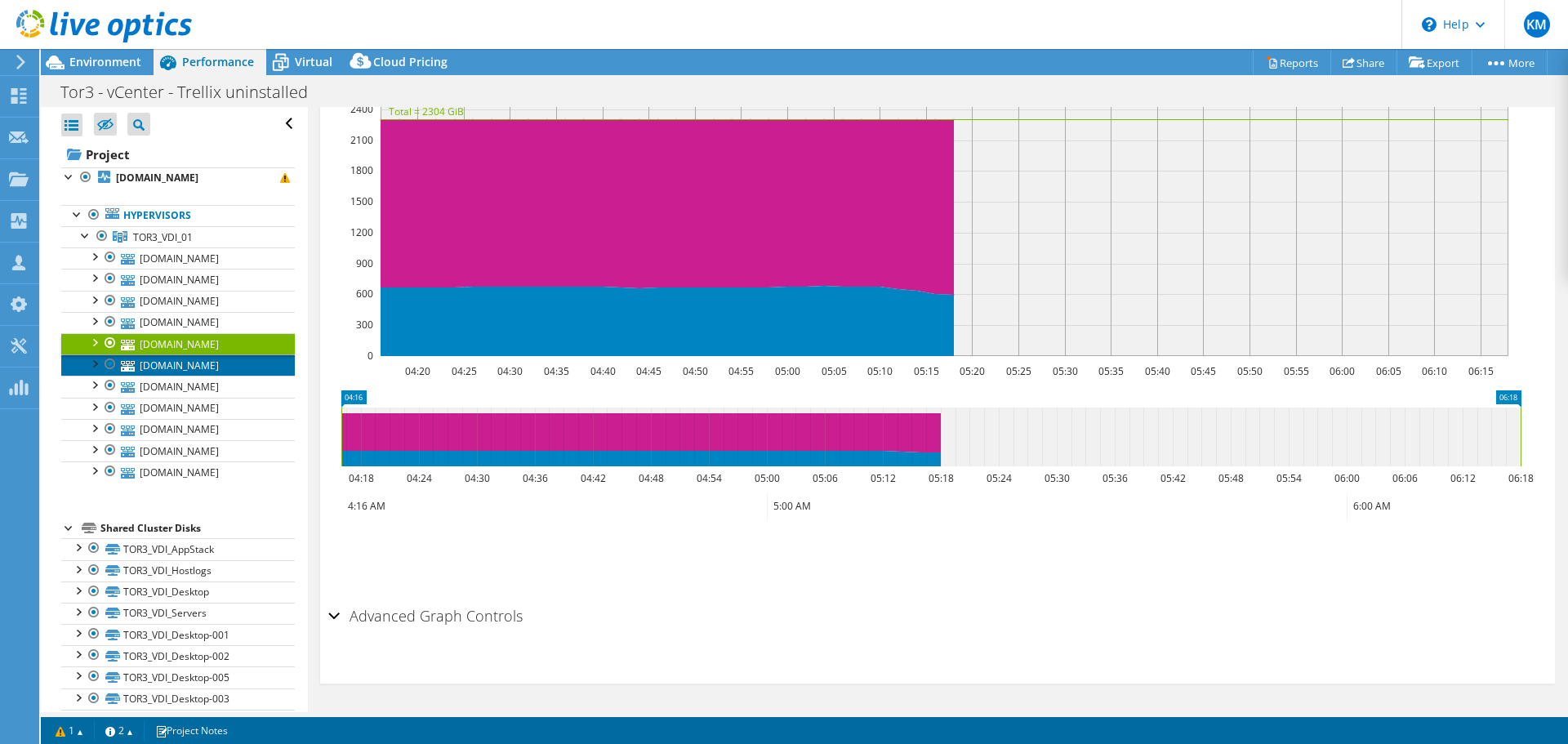
click at [192, 363] on link "tor3vhd107.ad.ent.citco.com" at bounding box center [178, 365] width 234 height 22
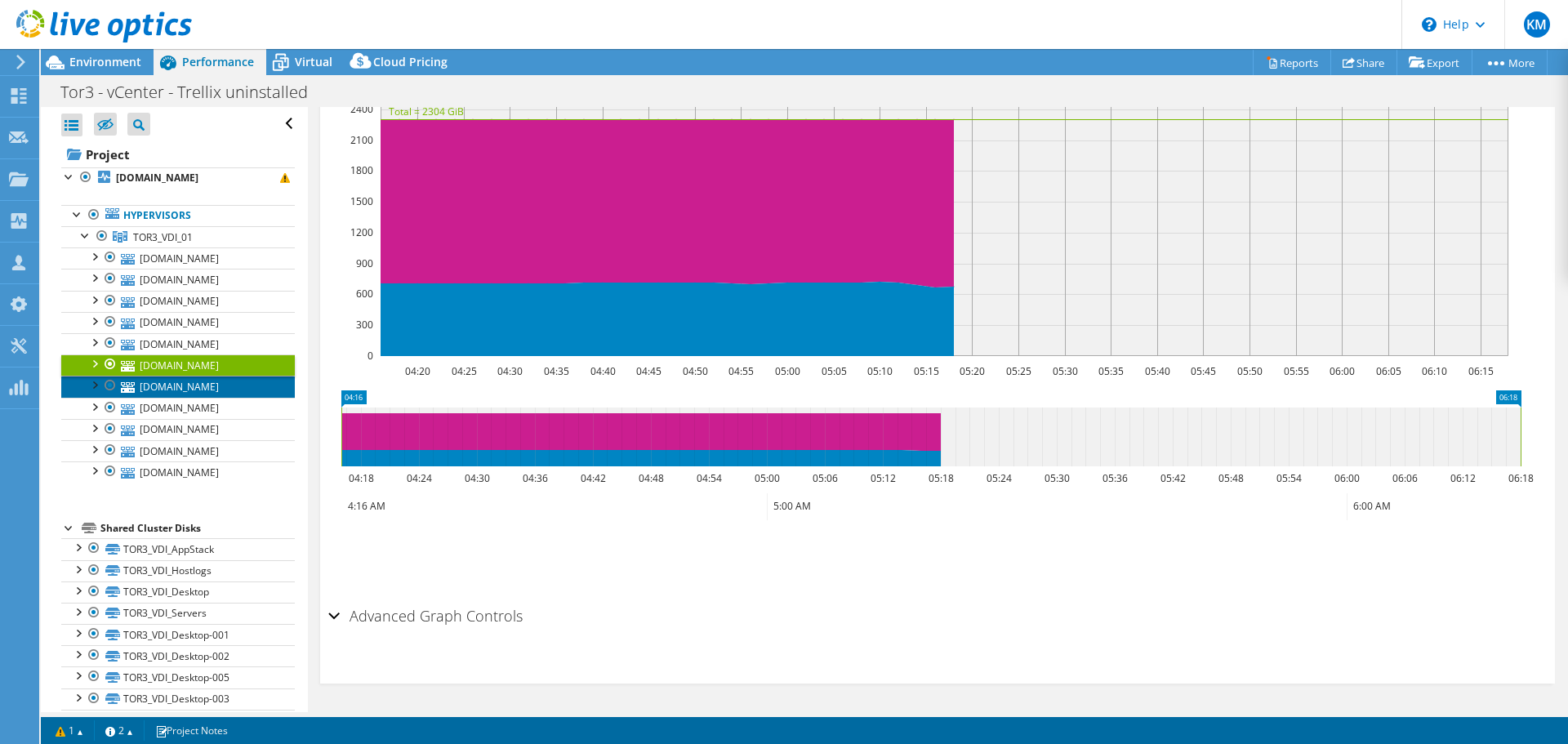
click at [192, 386] on link "tor3vhd111.ad.ent.citco.com" at bounding box center [178, 386] width 234 height 22
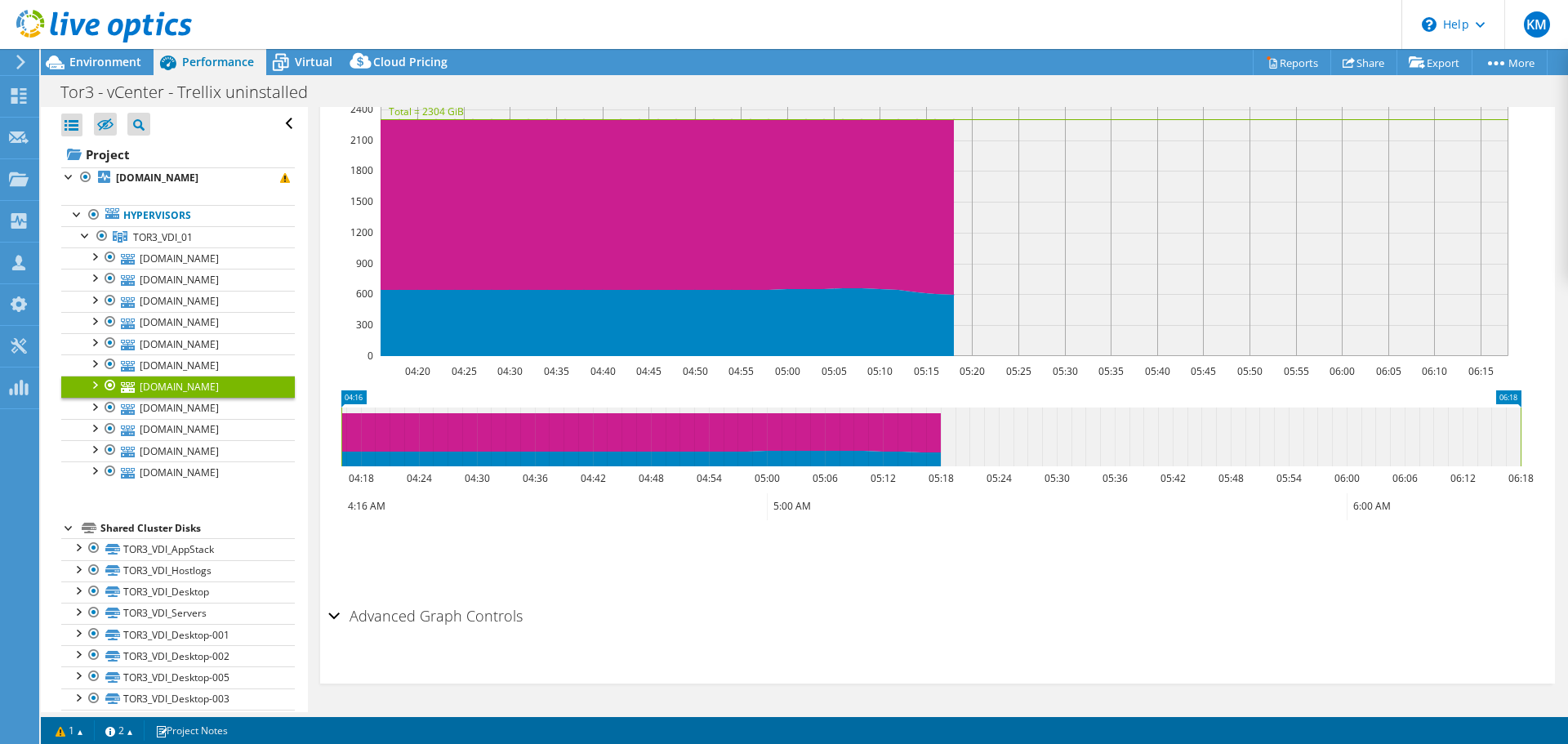
click at [197, 397] on link "tor3vhd111.ad.ent.citco.com" at bounding box center [178, 386] width 234 height 22
click at [199, 410] on link "tor3vhd109.ad.ent.citco.com" at bounding box center [178, 408] width 234 height 22
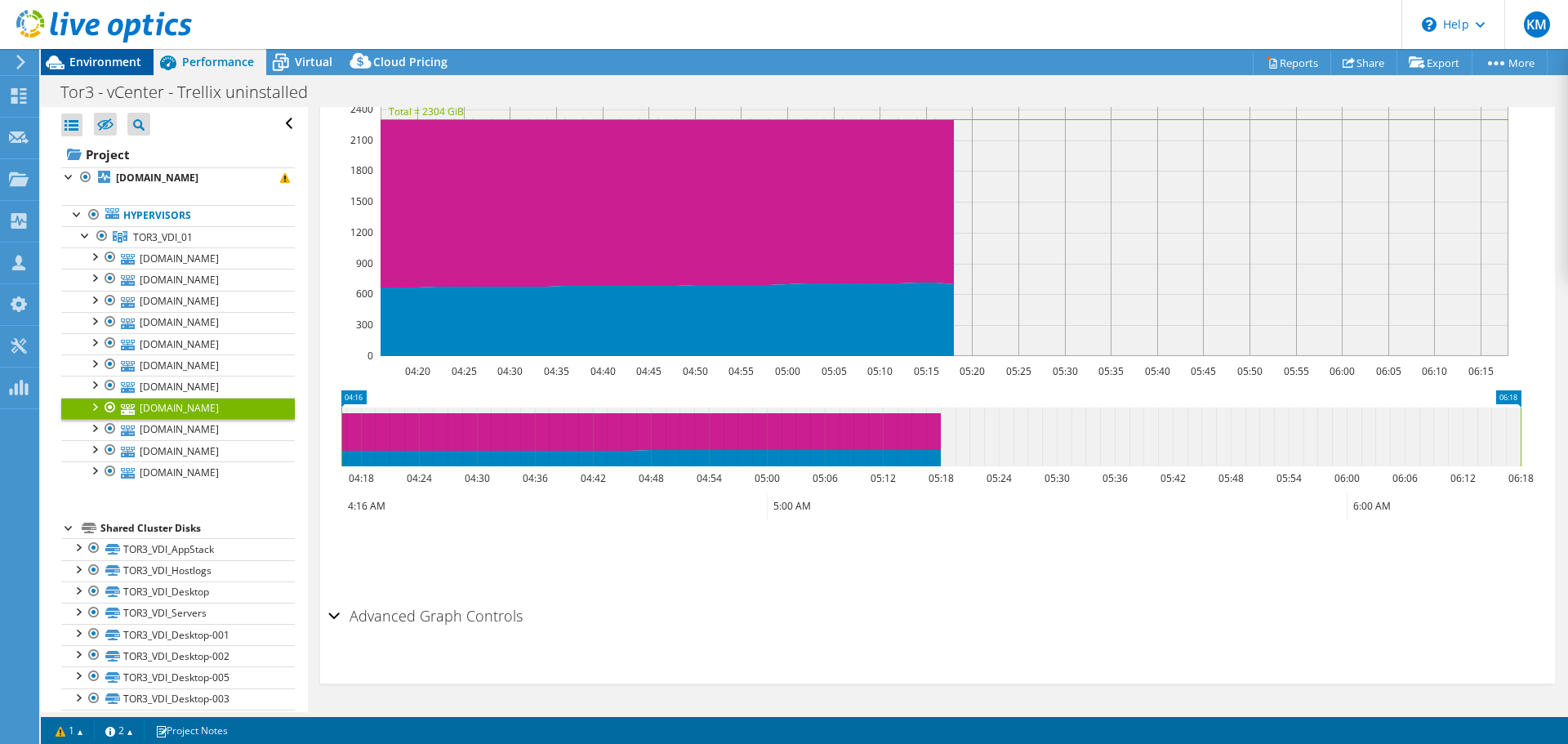
click at [92, 66] on span "Environment" at bounding box center [105, 61] width 72 height 16
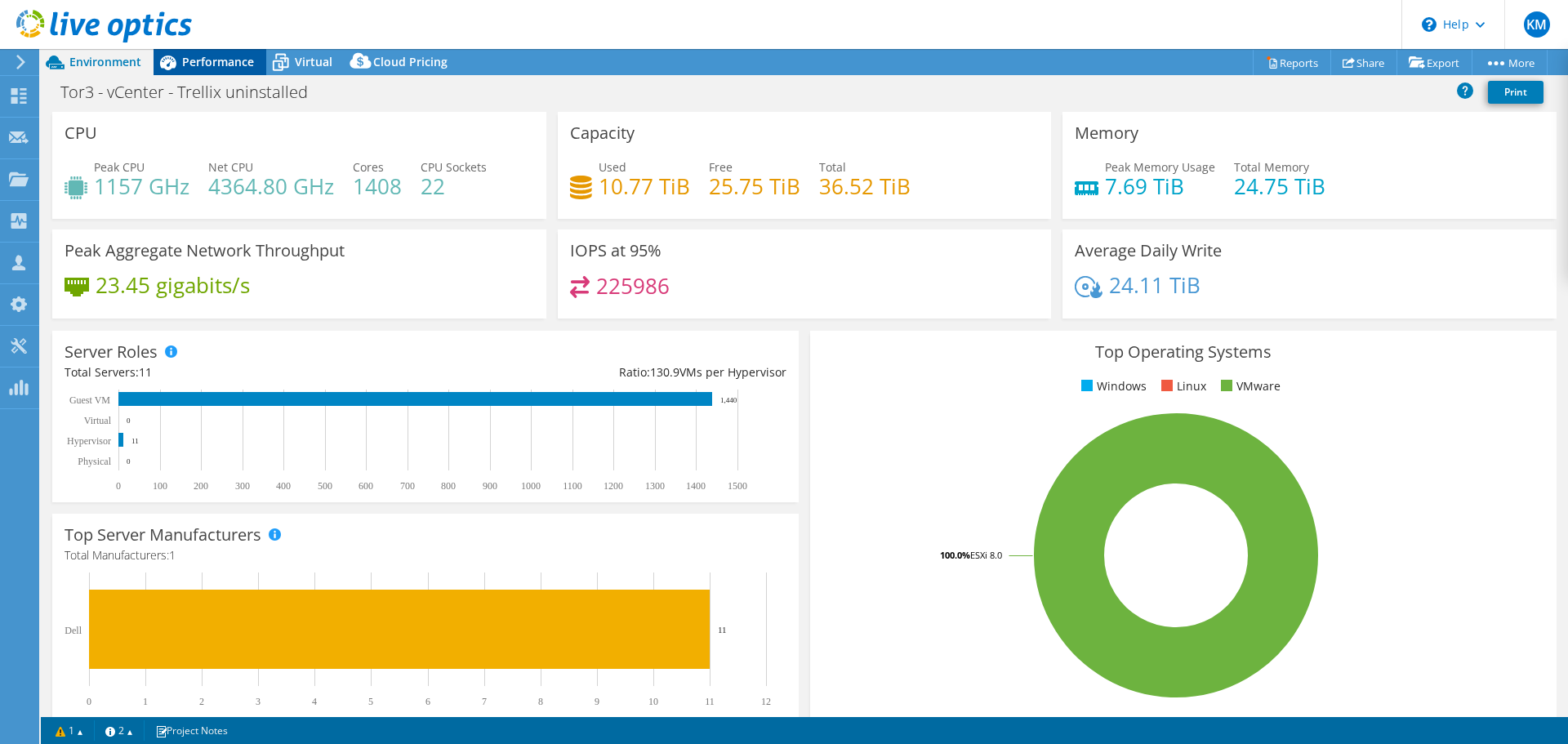
click at [227, 64] on span "Performance" at bounding box center [218, 61] width 72 height 16
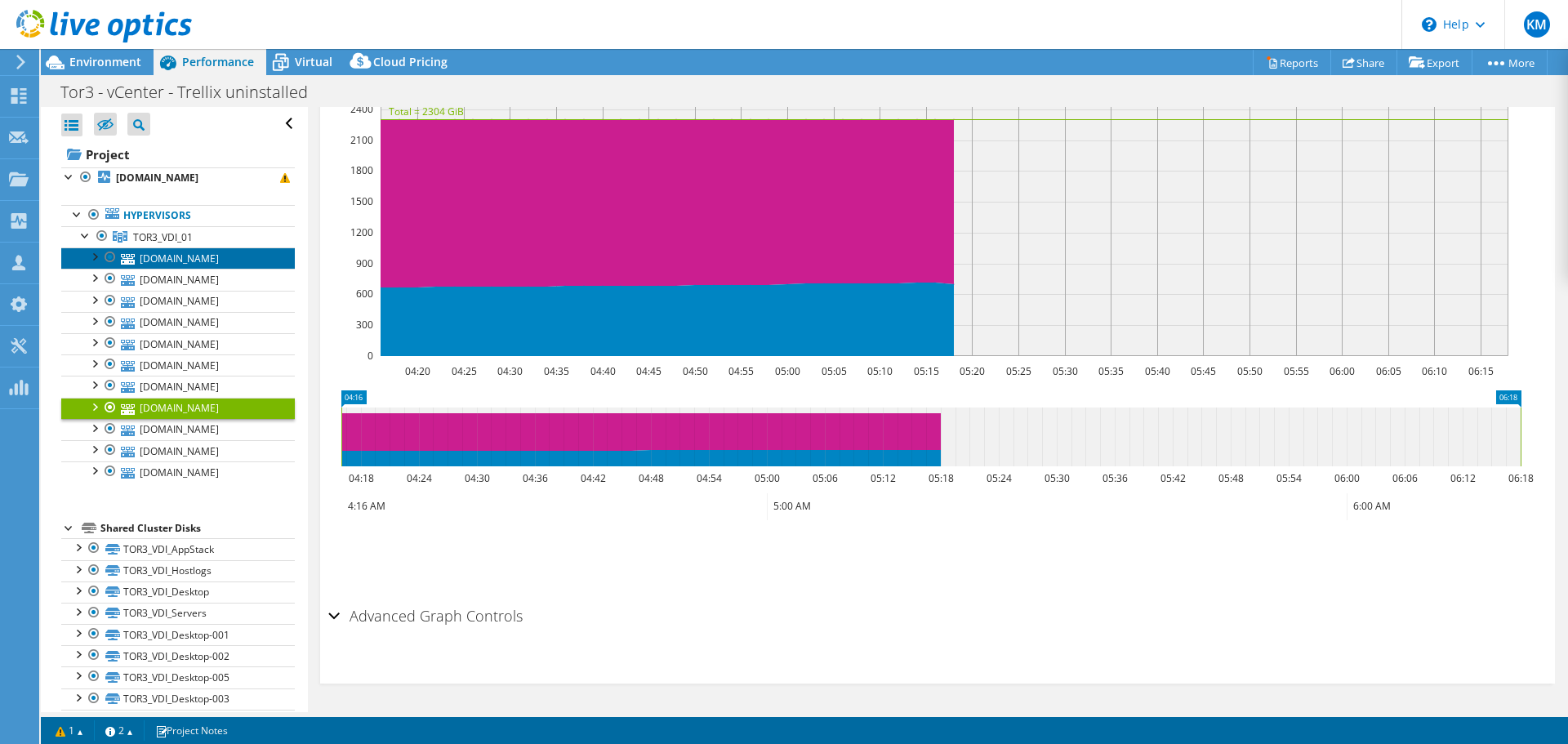
click at [186, 257] on link "tor3vhd103.ad.ent.citco.com" at bounding box center [178, 258] width 234 height 22
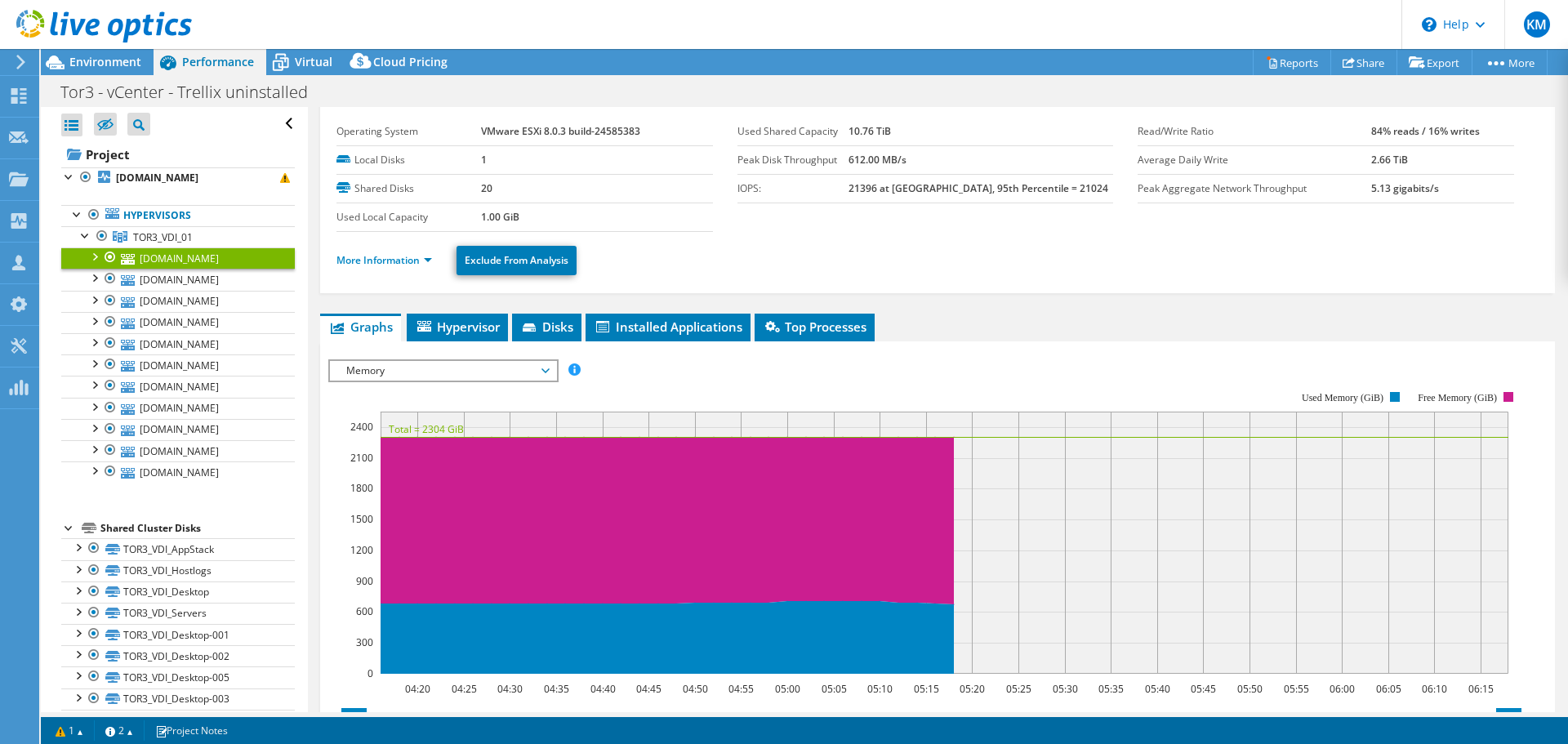
scroll to position [29, 0]
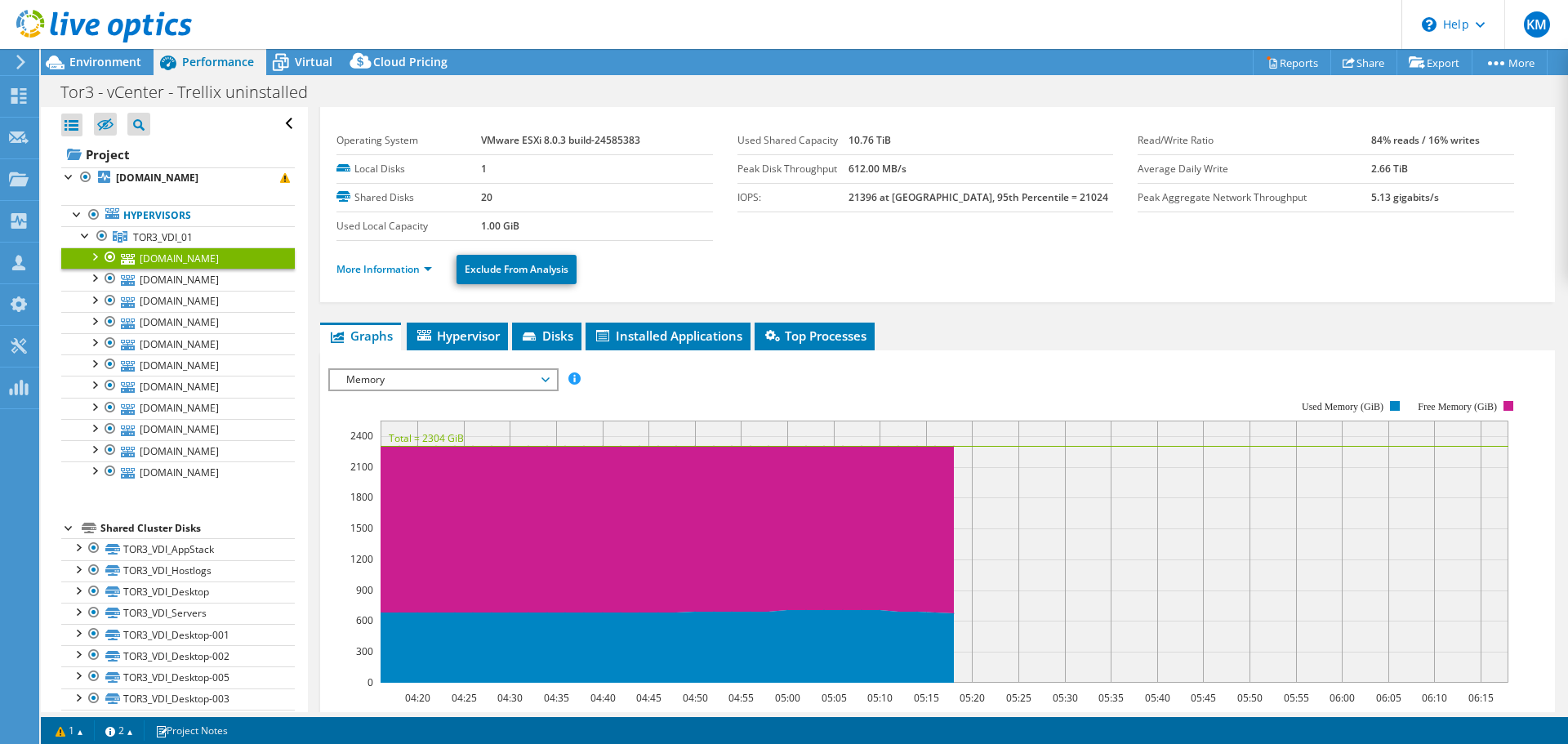
click at [494, 384] on span "Memory" at bounding box center [443, 380] width 210 height 20
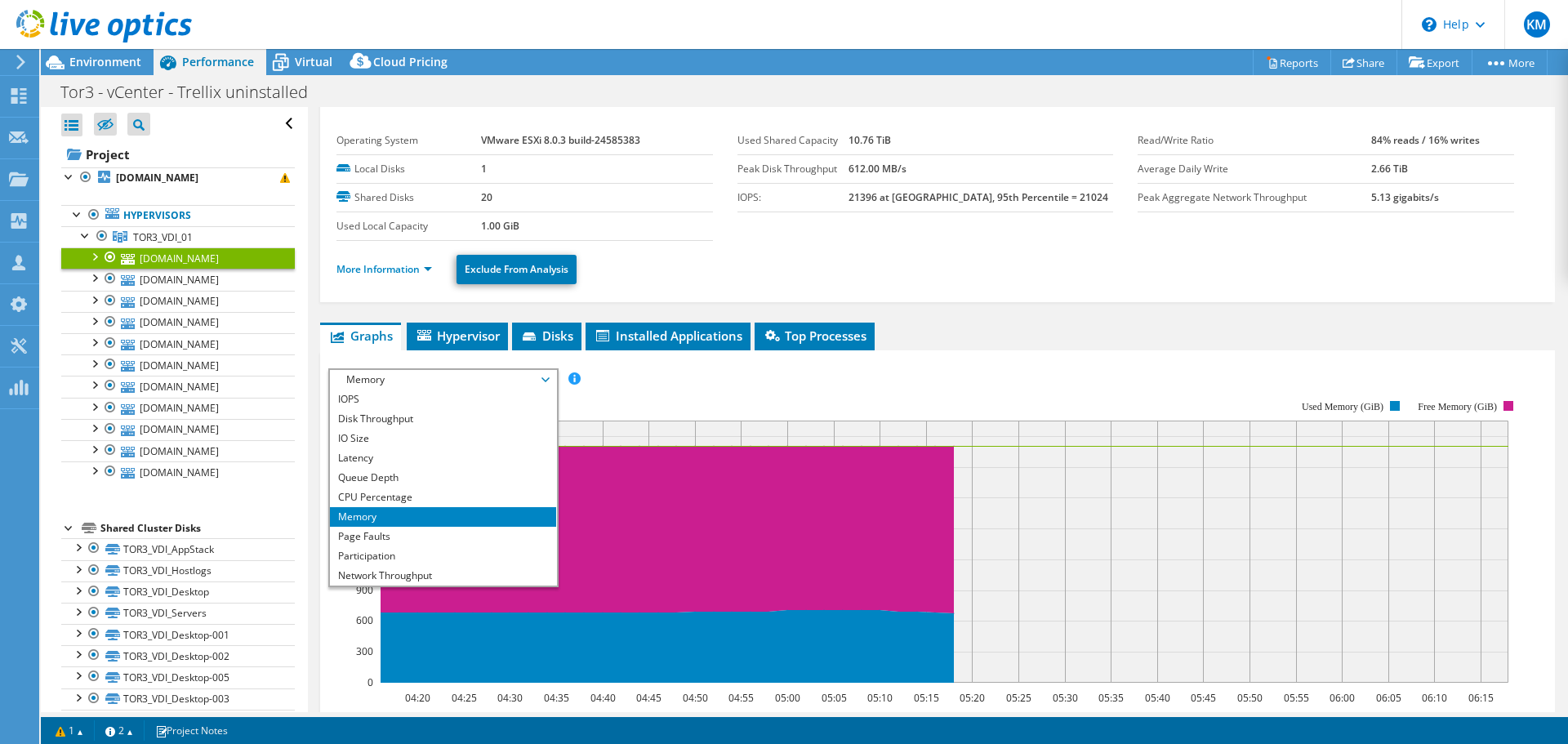
click at [666, 392] on rect at bounding box center [925, 542] width 1194 height 327
